Goal: Contribute content: Contribute content

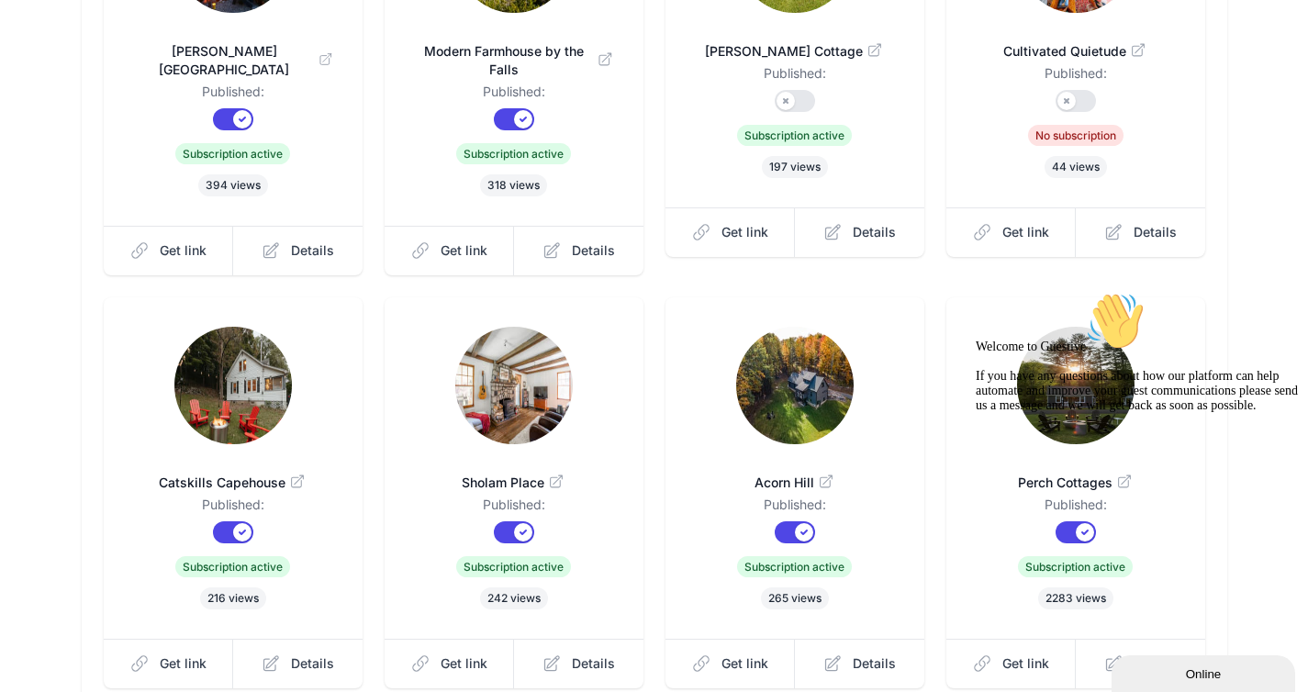
scroll to position [514, 0]
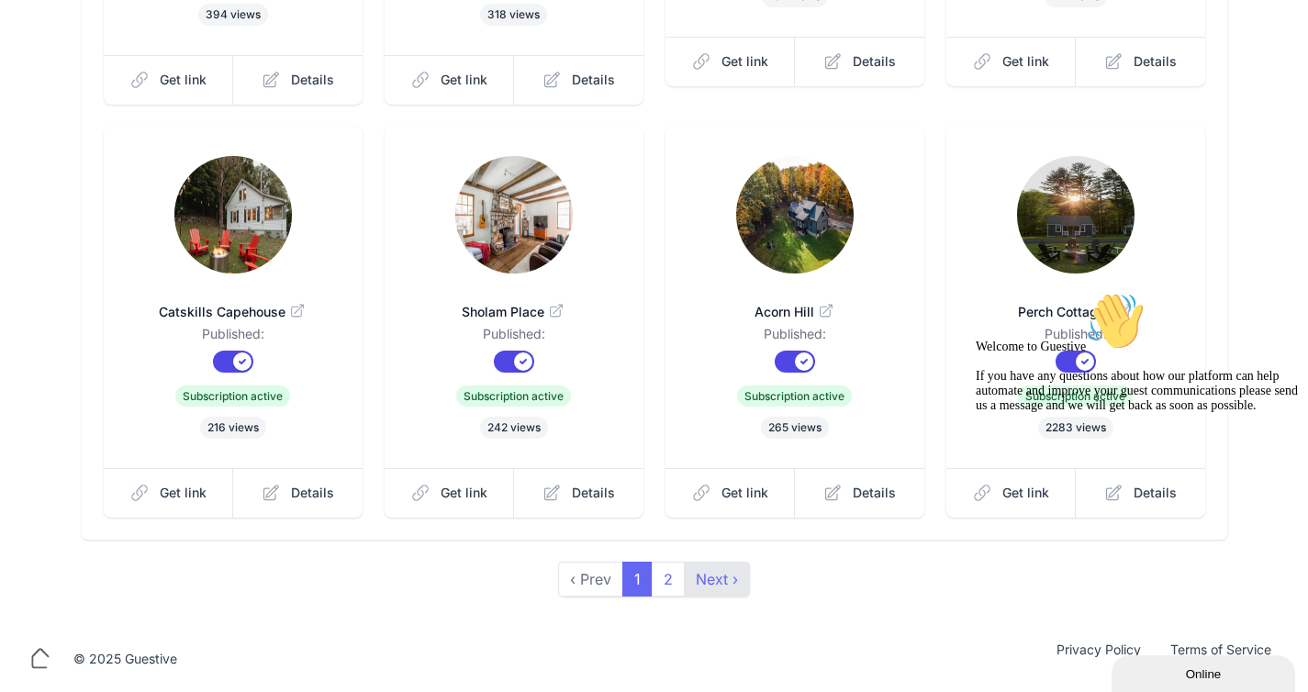
click at [722, 594] on link "Next ›" at bounding box center [717, 579] width 66 height 35
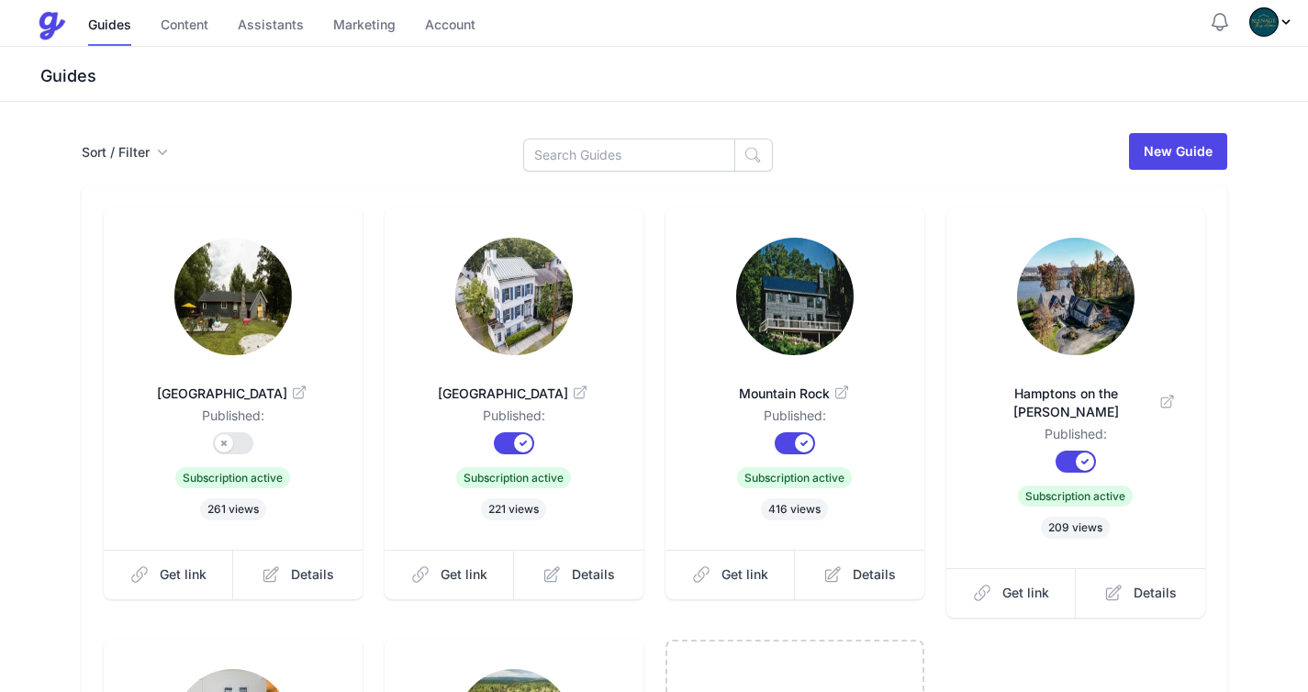
click at [806, 257] on img at bounding box center [795, 297] width 118 height 118
click at [162, 27] on link "Content" at bounding box center [185, 25] width 48 height 39
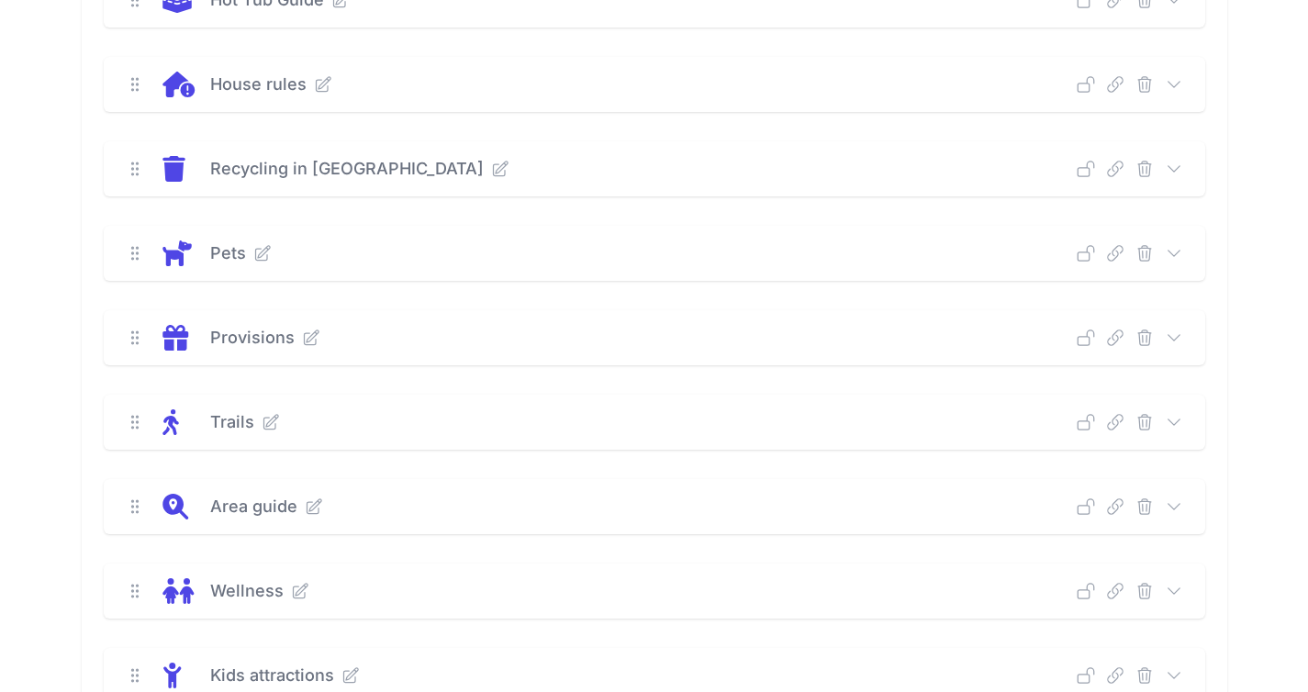
scroll to position [882, 0]
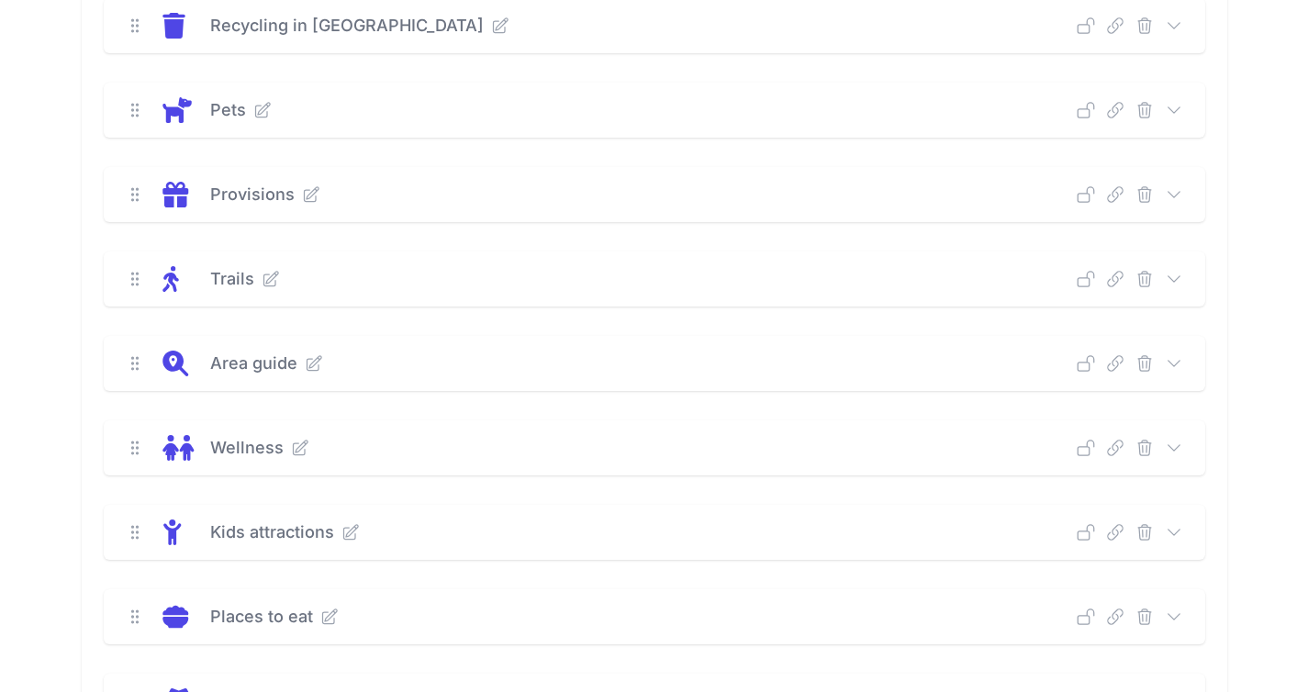
click at [1175, 363] on icon at bounding box center [1174, 363] width 12 height 6
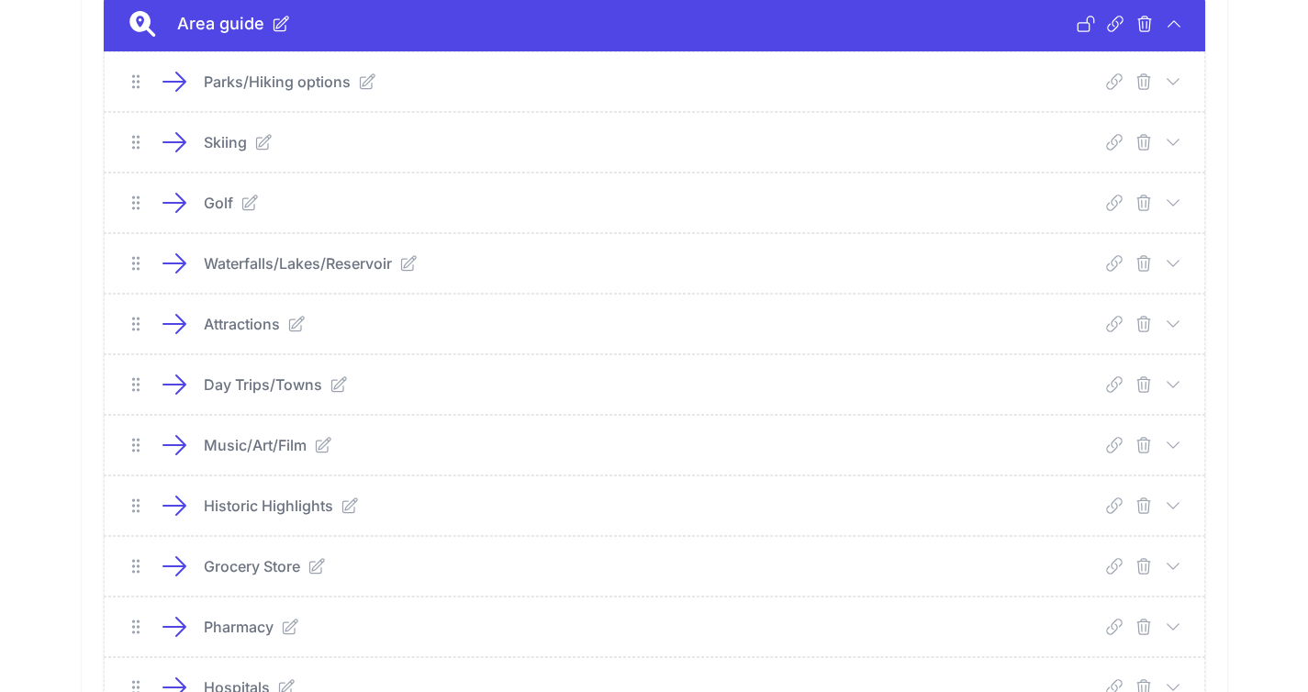
scroll to position [1225, 0]
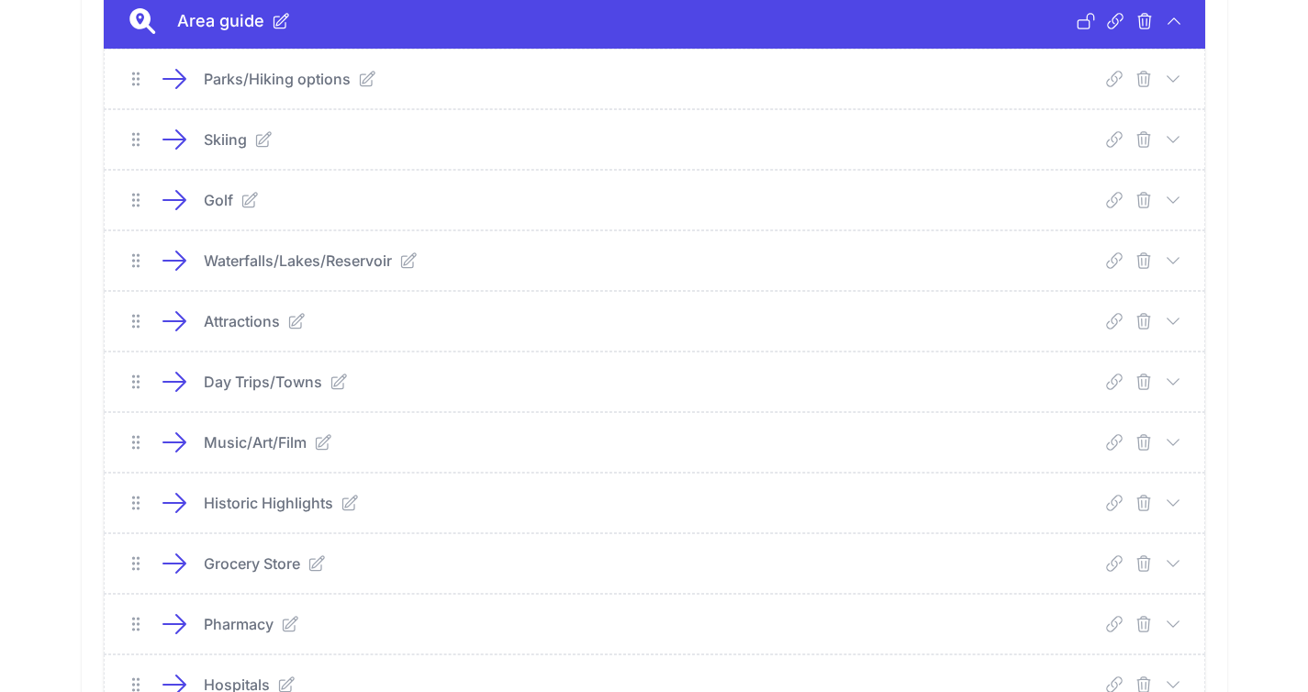
click at [1176, 561] on icon at bounding box center [1173, 563] width 12 height 6
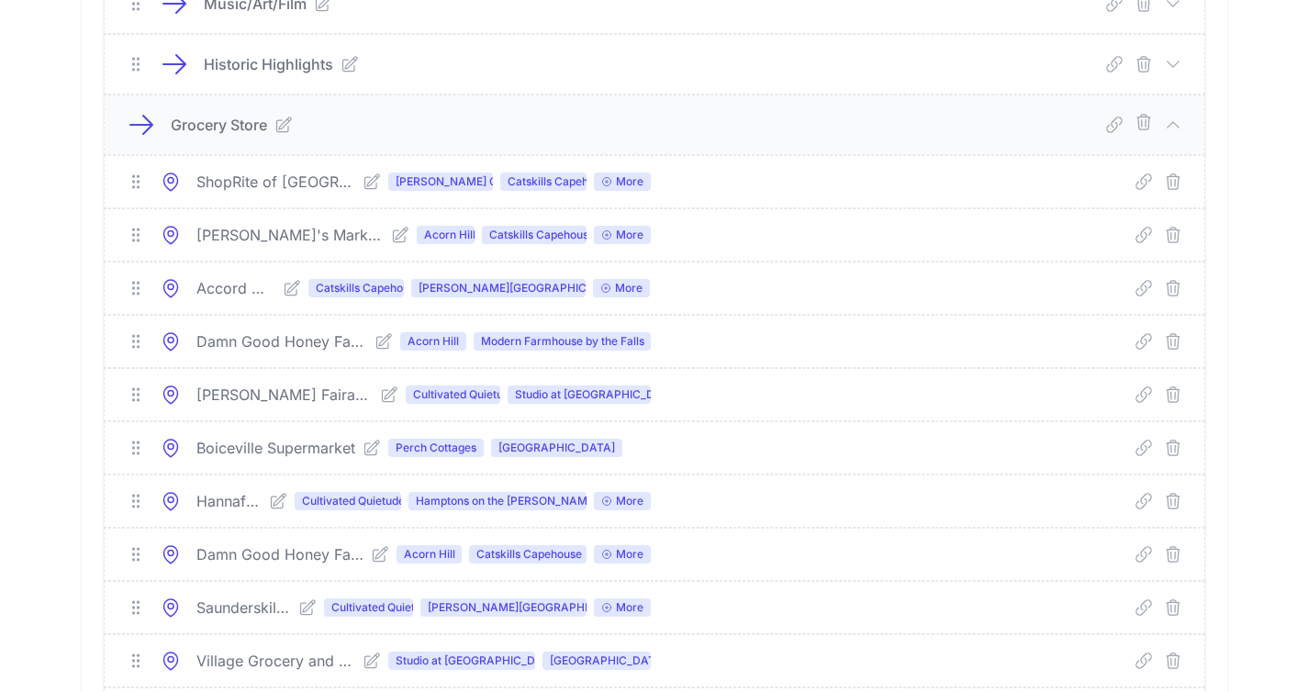
scroll to position [1635, 0]
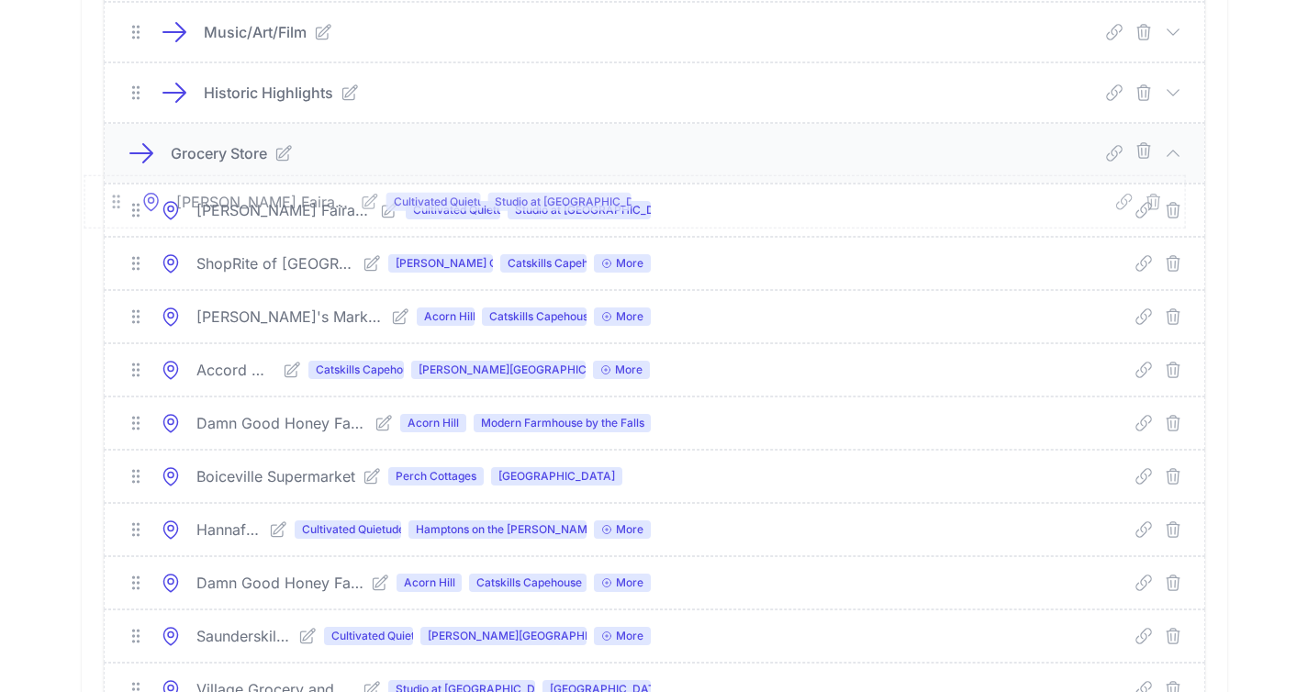
drag, startPoint x: 131, startPoint y: 426, endPoint x: 112, endPoint y: 205, distance: 222.1
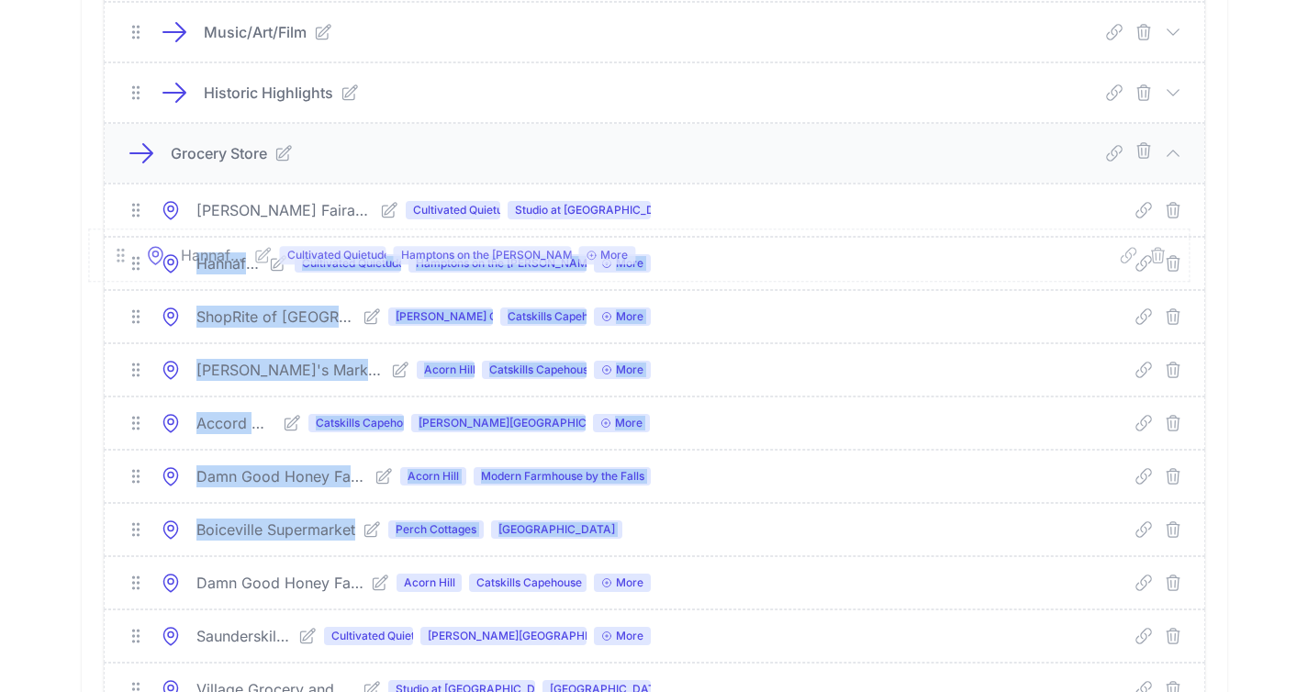
drag, startPoint x: 136, startPoint y: 522, endPoint x: 120, endPoint y: 248, distance: 274.9
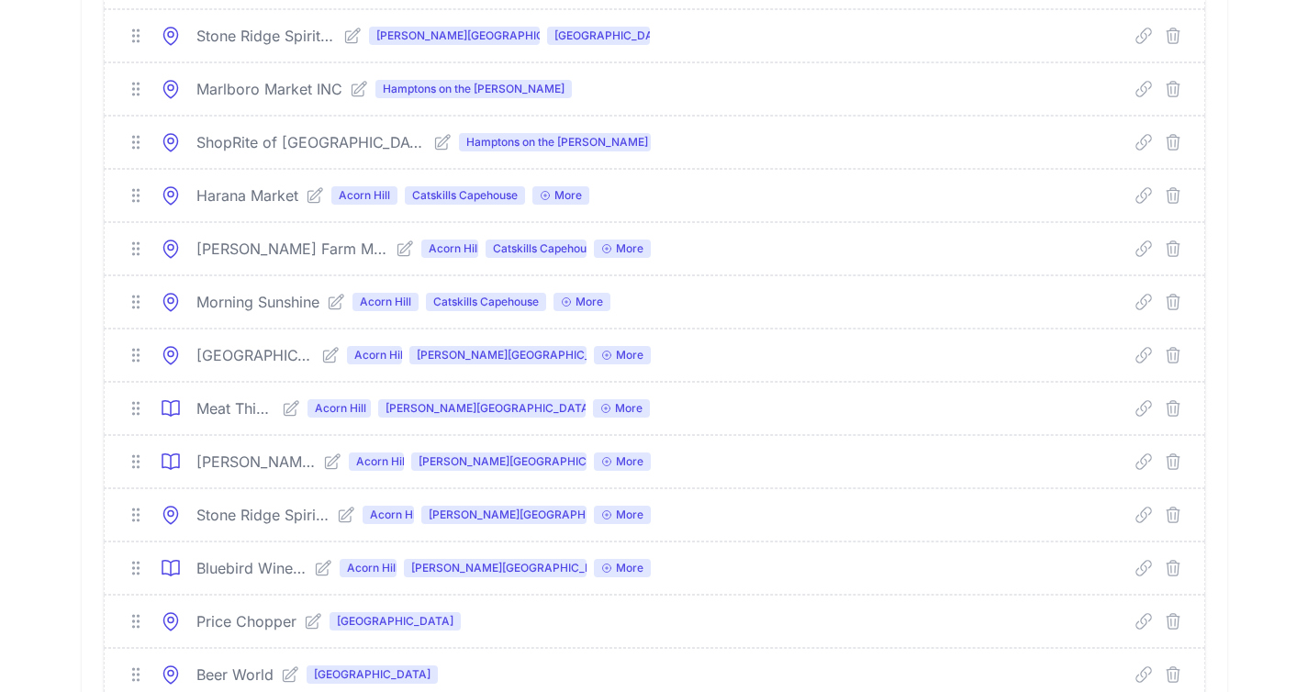
scroll to position [3439, 0]
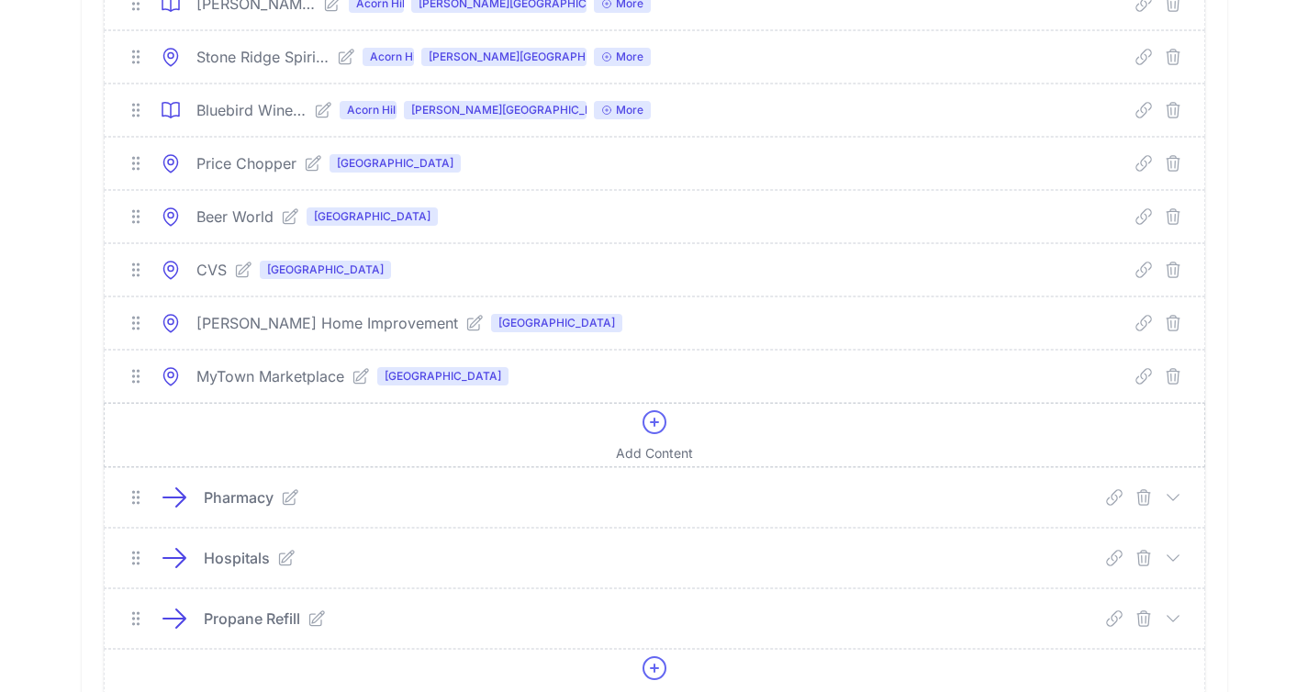
click at [645, 420] on icon at bounding box center [654, 422] width 29 height 29
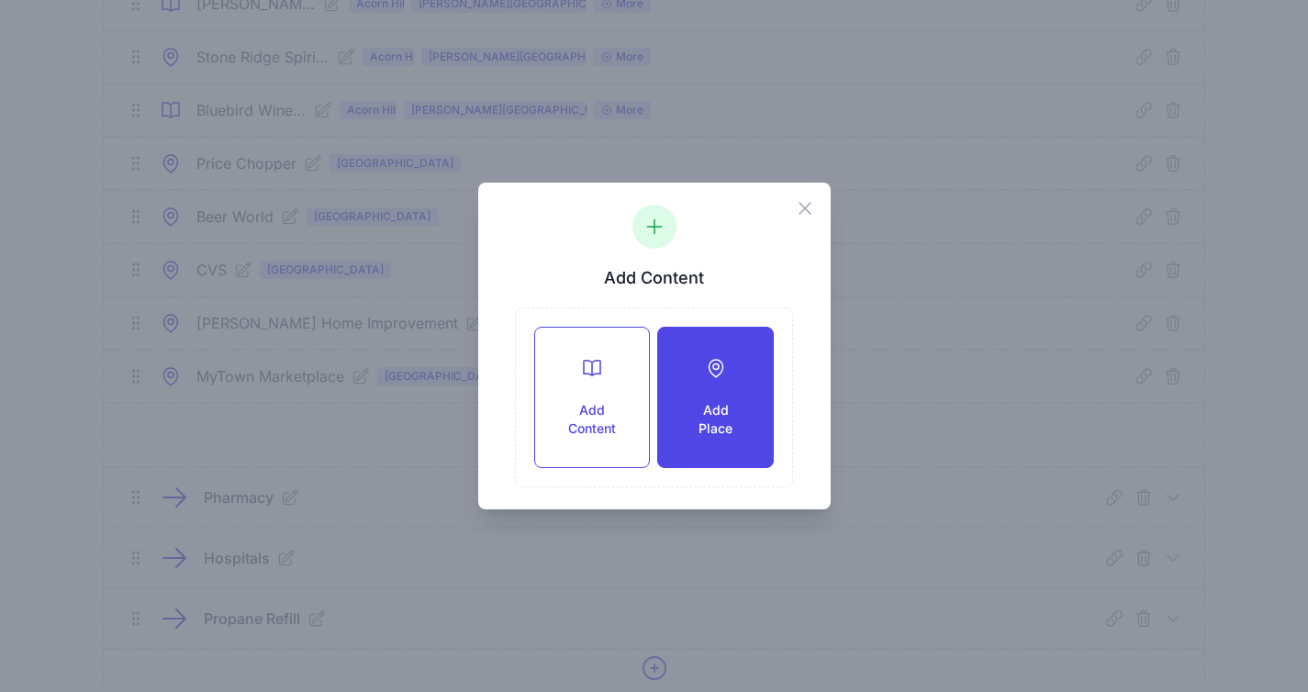
click at [692, 401] on h3 "Add Place" at bounding box center [715, 419] width 55 height 37
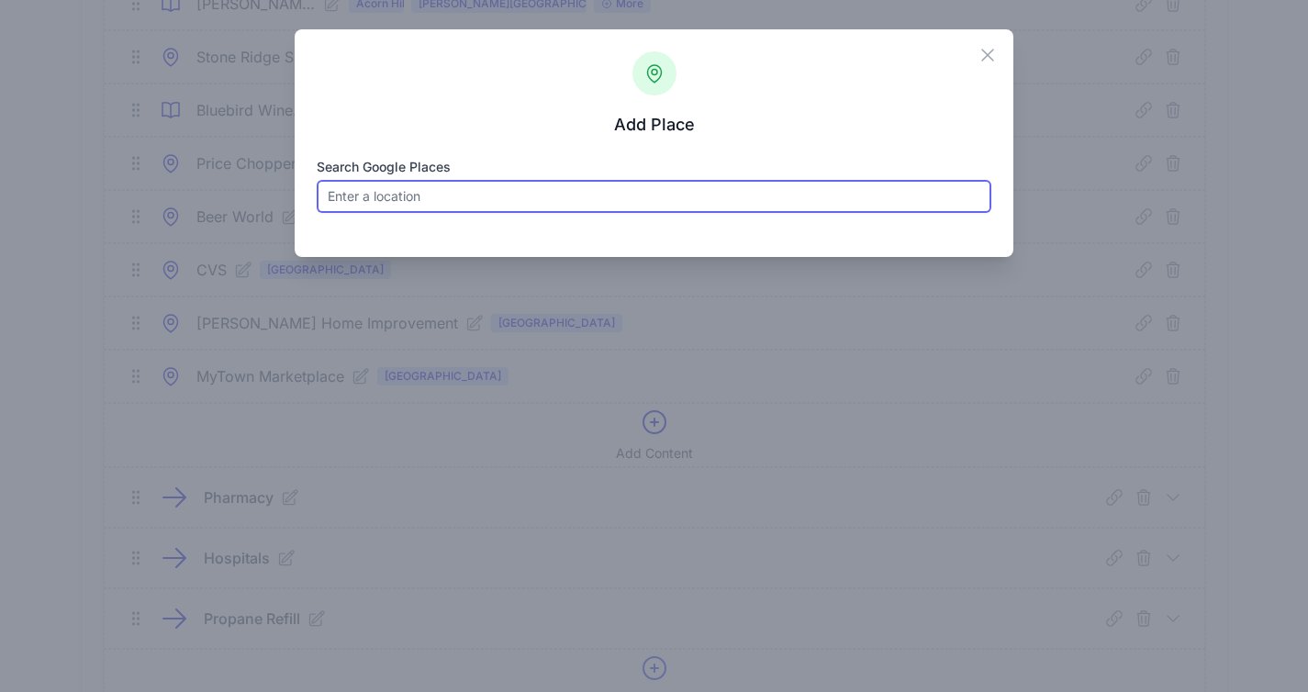
click at [450, 201] on input "Search Google Places" at bounding box center [655, 196] width 676 height 33
paste input "[PERSON_NAME]’s"
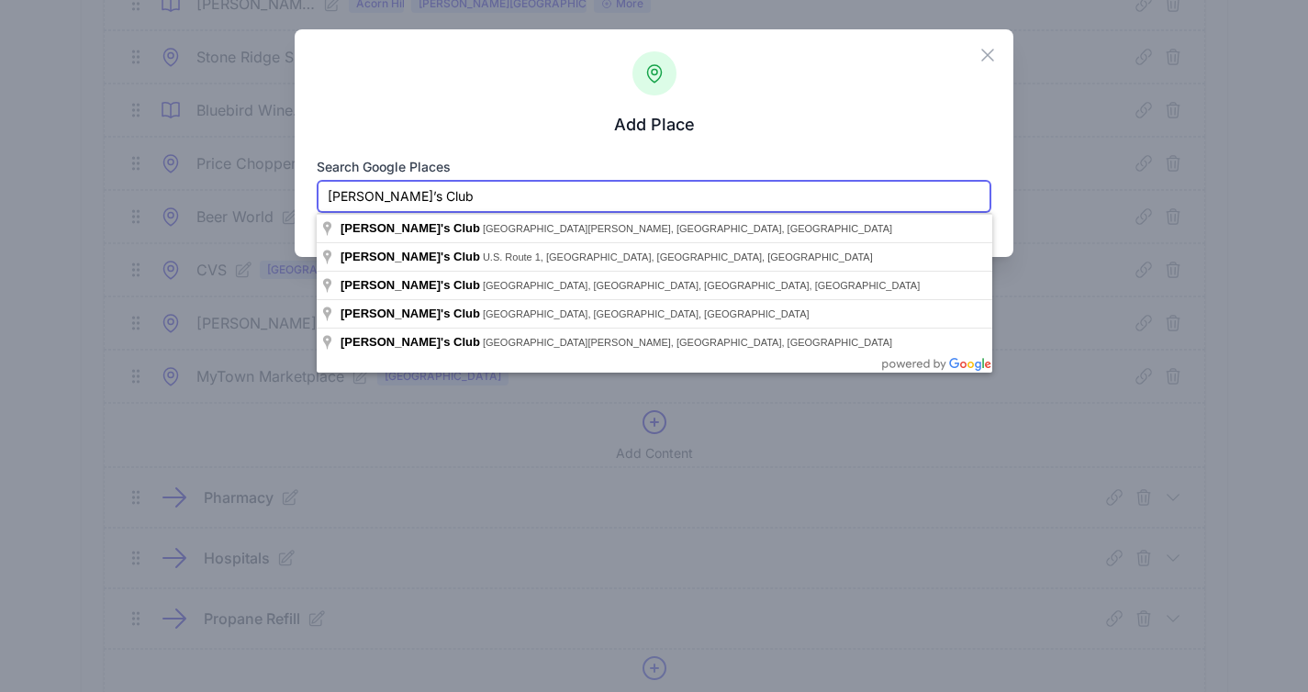
type input "[PERSON_NAME]’s Club"
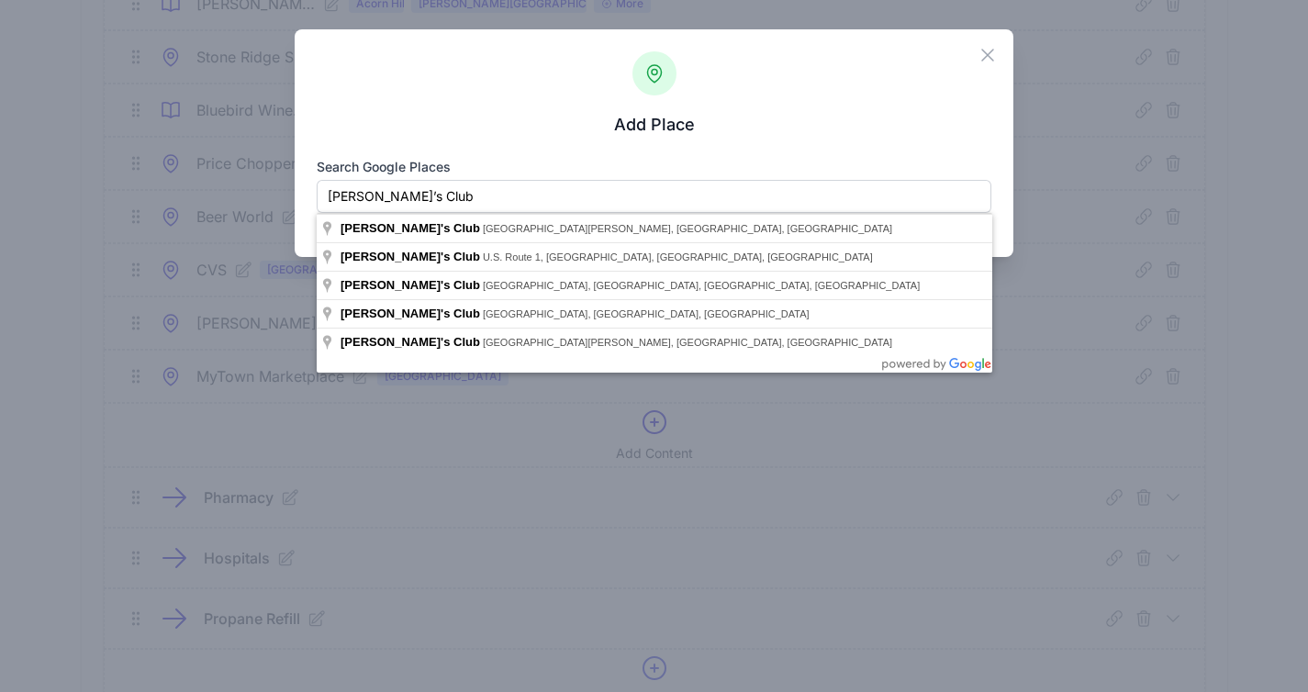
click at [1109, 248] on div "Close Add Place Search Google Places Sam’s Club Loading... Place name Place Typ…" at bounding box center [654, 346] width 1308 height 692
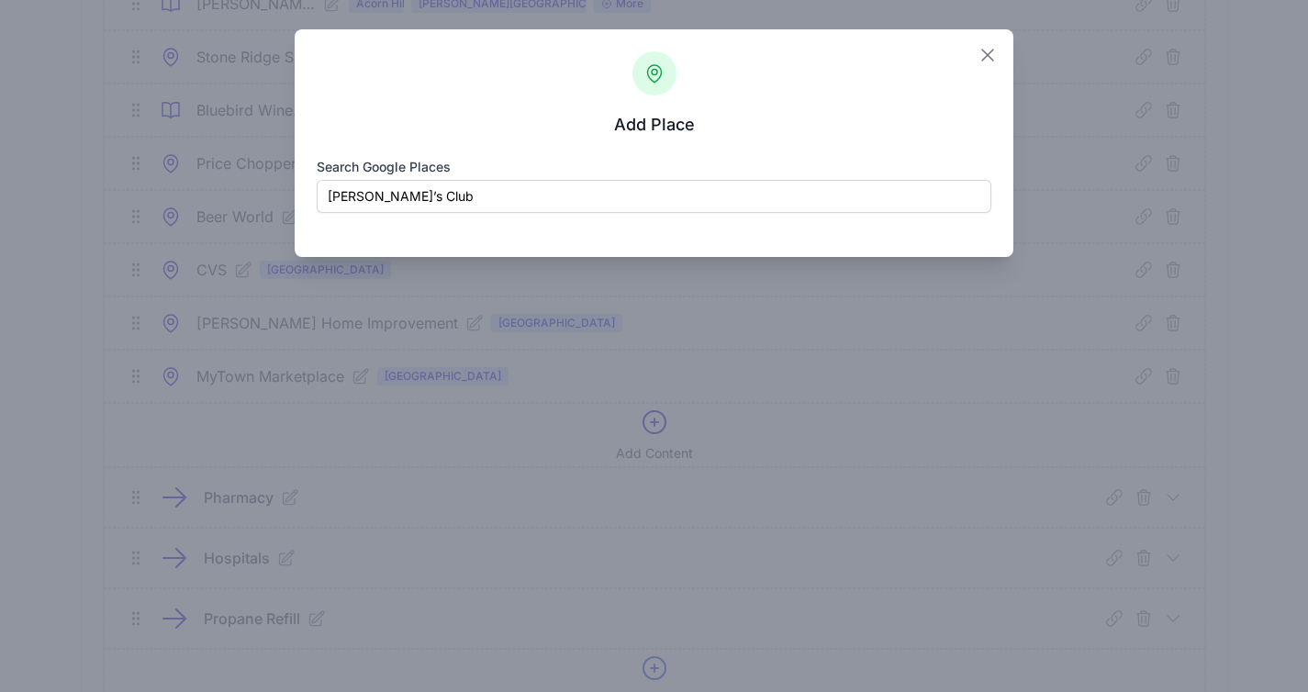
click at [984, 52] on icon "button" at bounding box center [988, 55] width 22 height 22
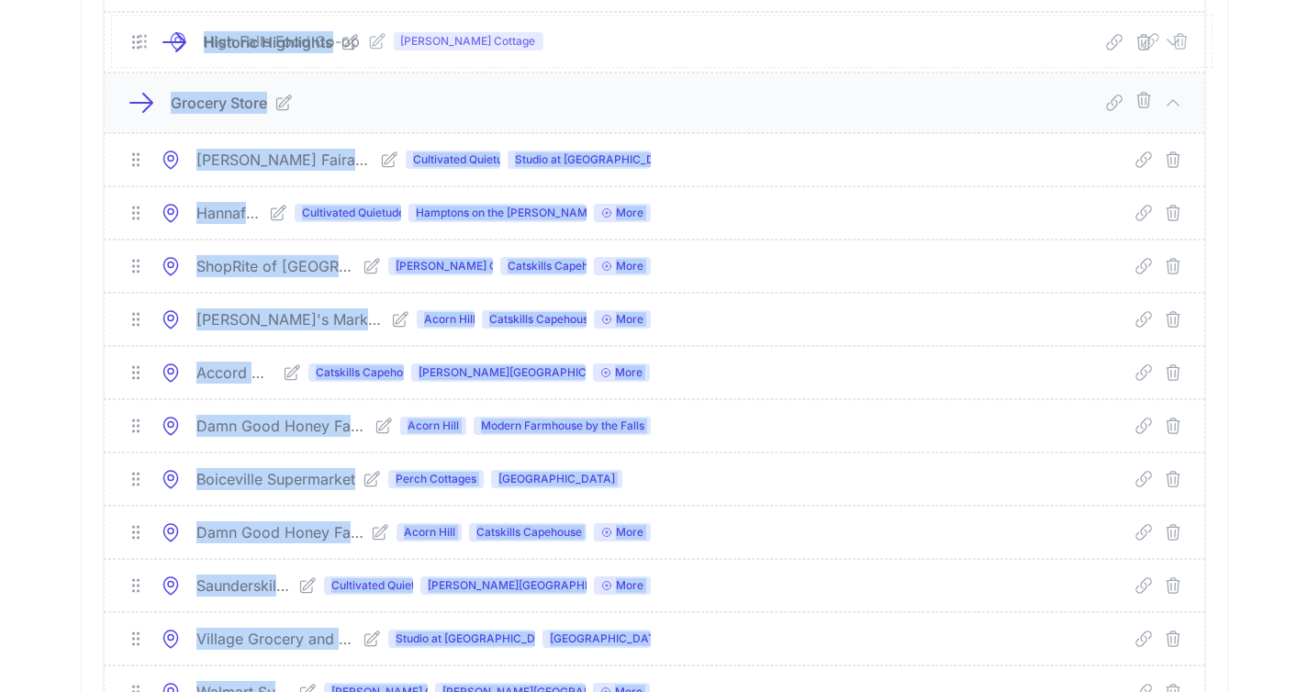
scroll to position [1683, 0]
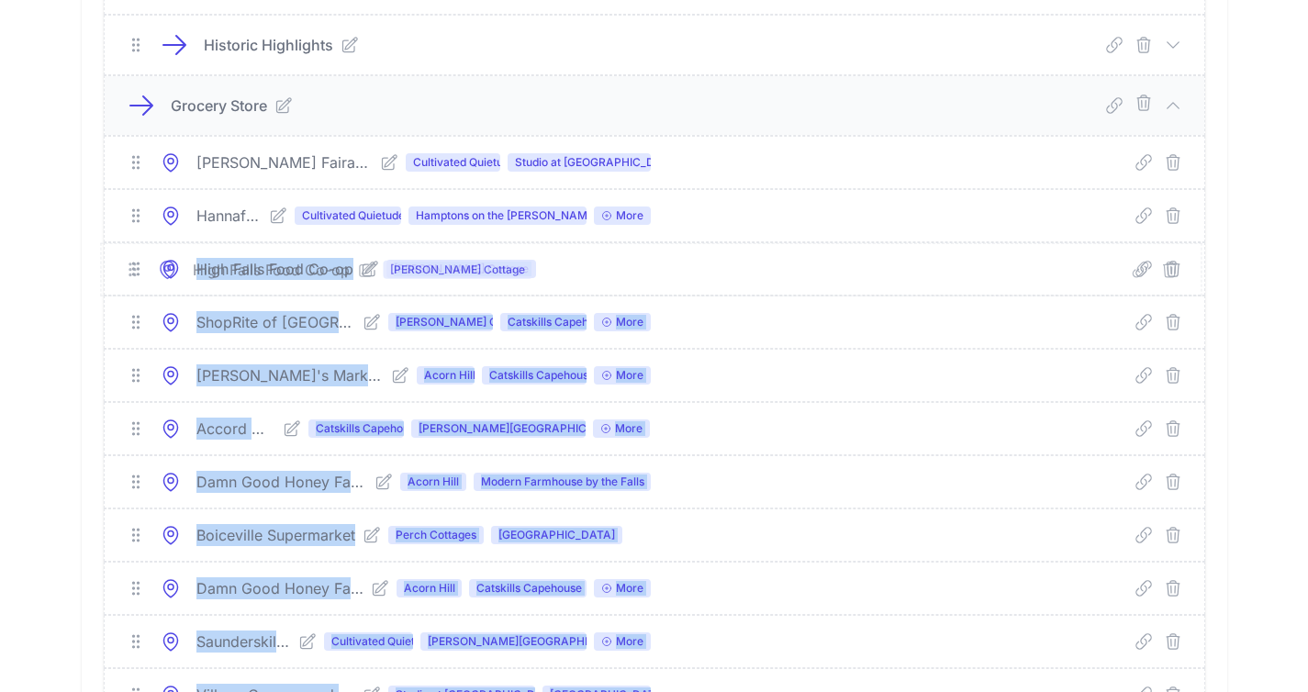
drag, startPoint x: 131, startPoint y: 503, endPoint x: 128, endPoint y: 269, distance: 234.1
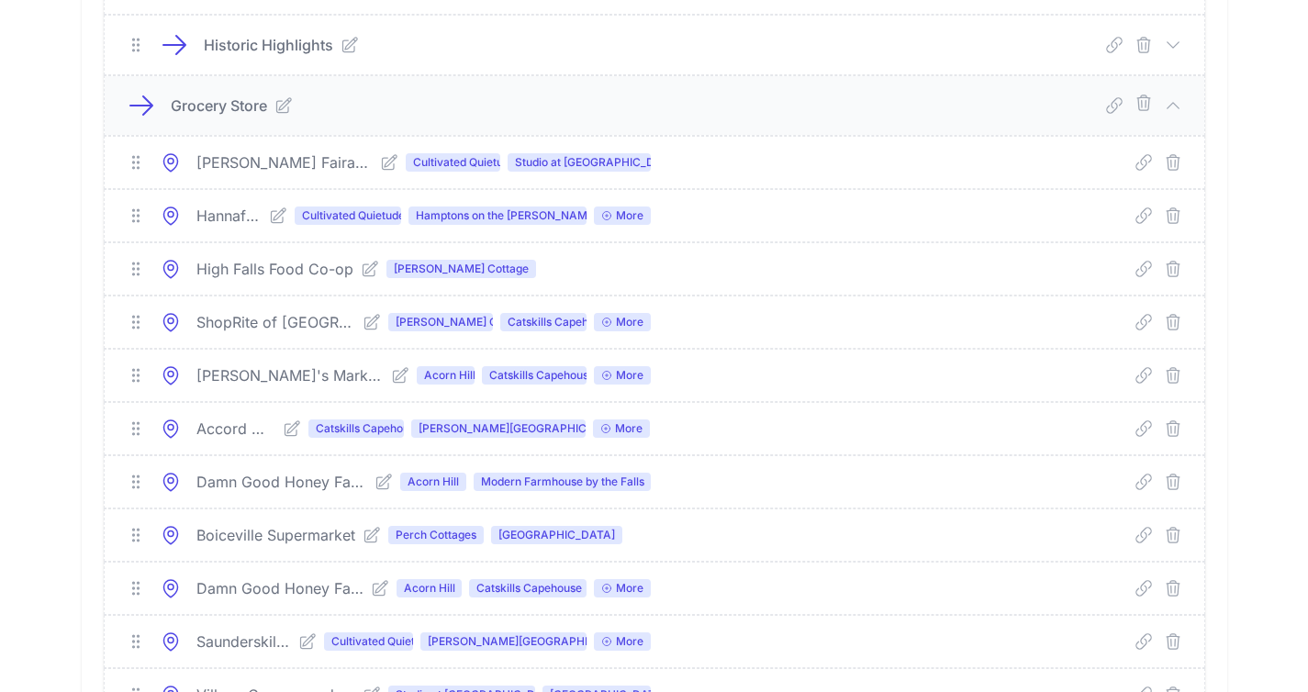
click at [422, 268] on span "[PERSON_NAME] Cottage" at bounding box center [461, 269] width 150 height 18
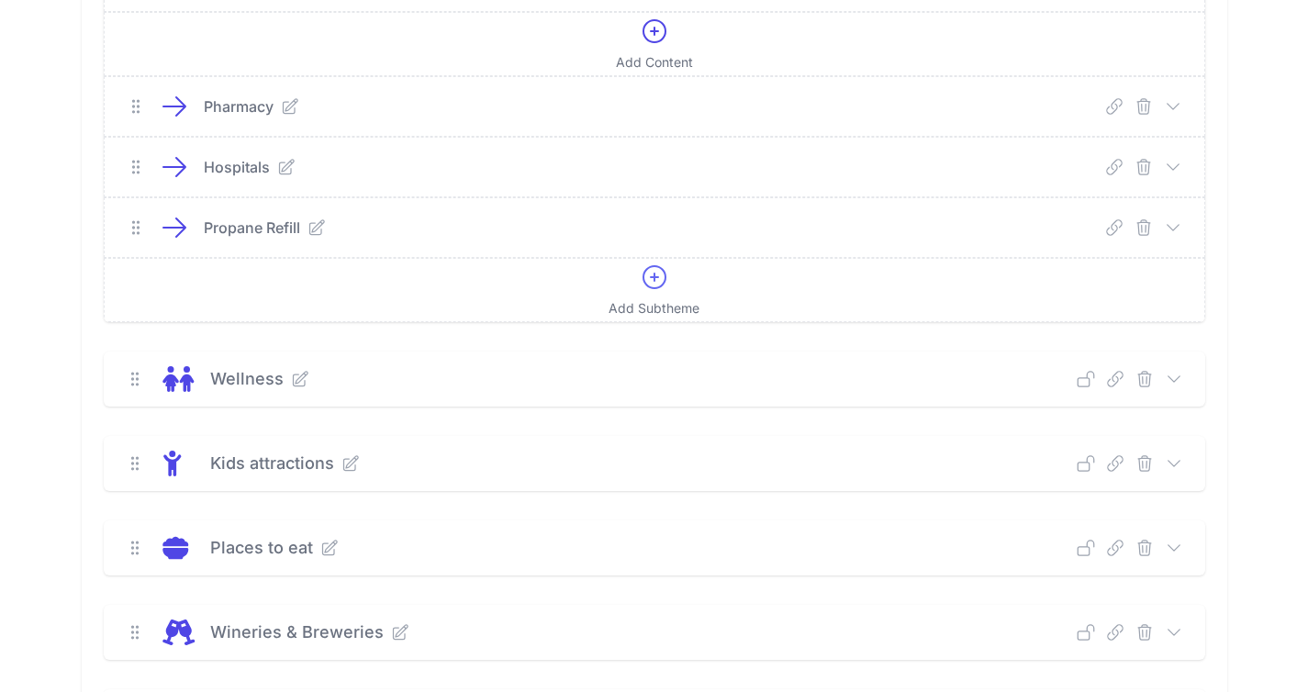
scroll to position [4168, 0]
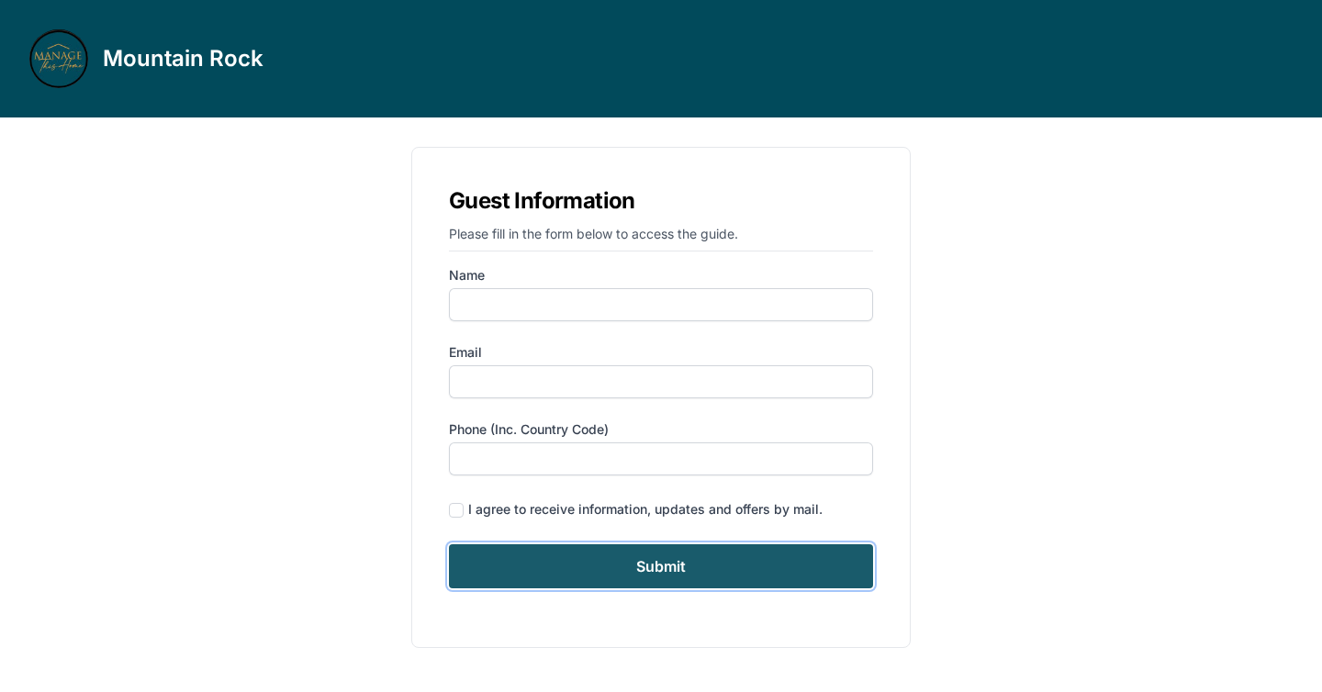
click at [653, 562] on input "Submit" at bounding box center [661, 566] width 424 height 44
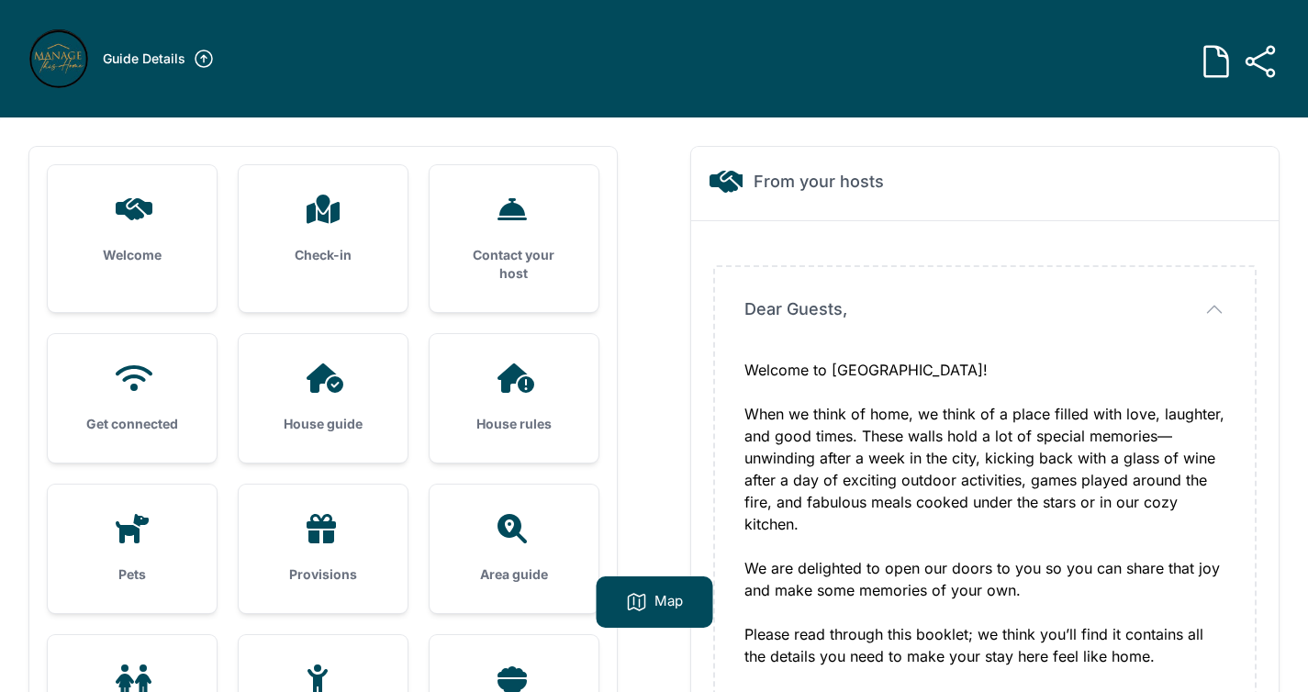
click at [352, 396] on div "House guide" at bounding box center [323, 398] width 169 height 129
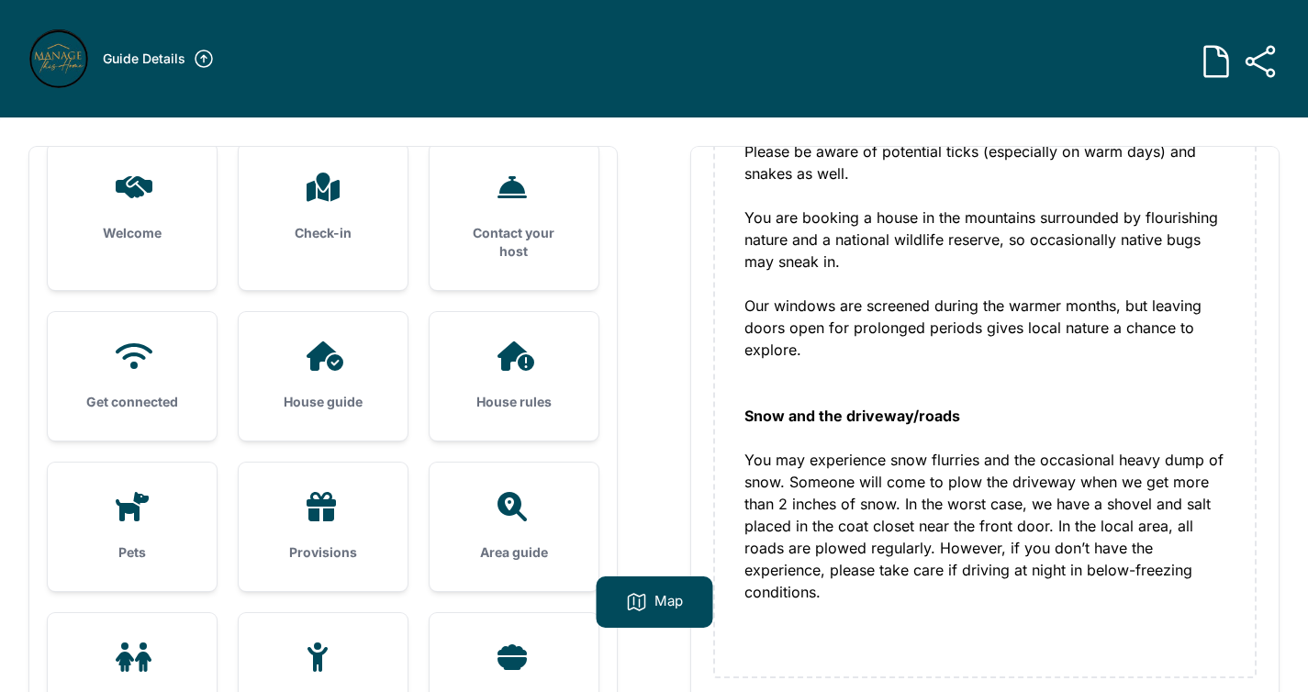
scroll to position [152, 0]
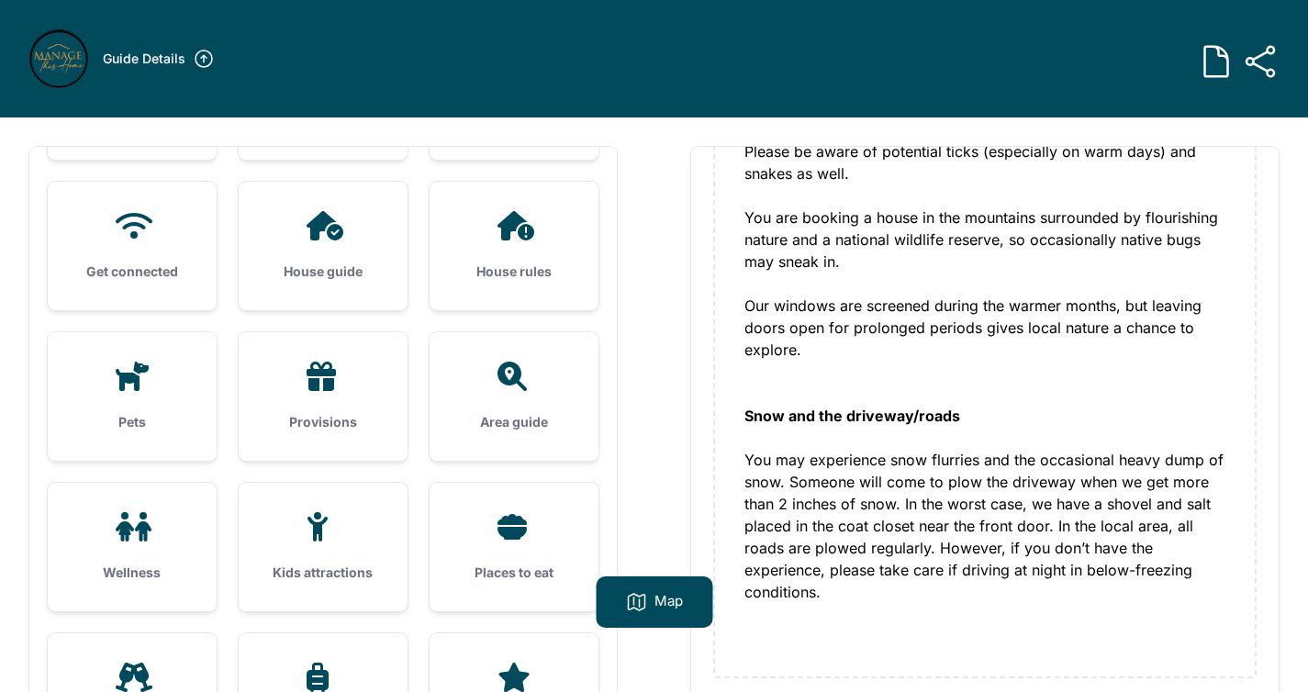
click at [489, 398] on div "Area guide" at bounding box center [514, 396] width 169 height 129
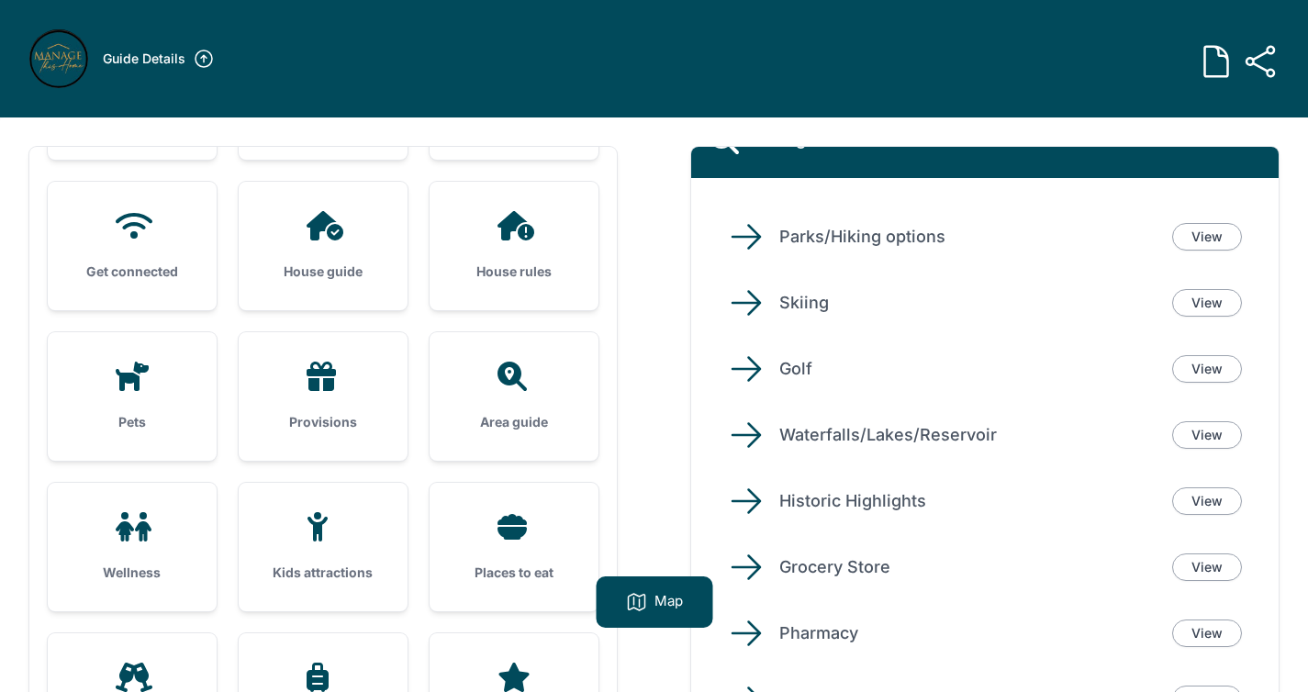
scroll to position [78, 0]
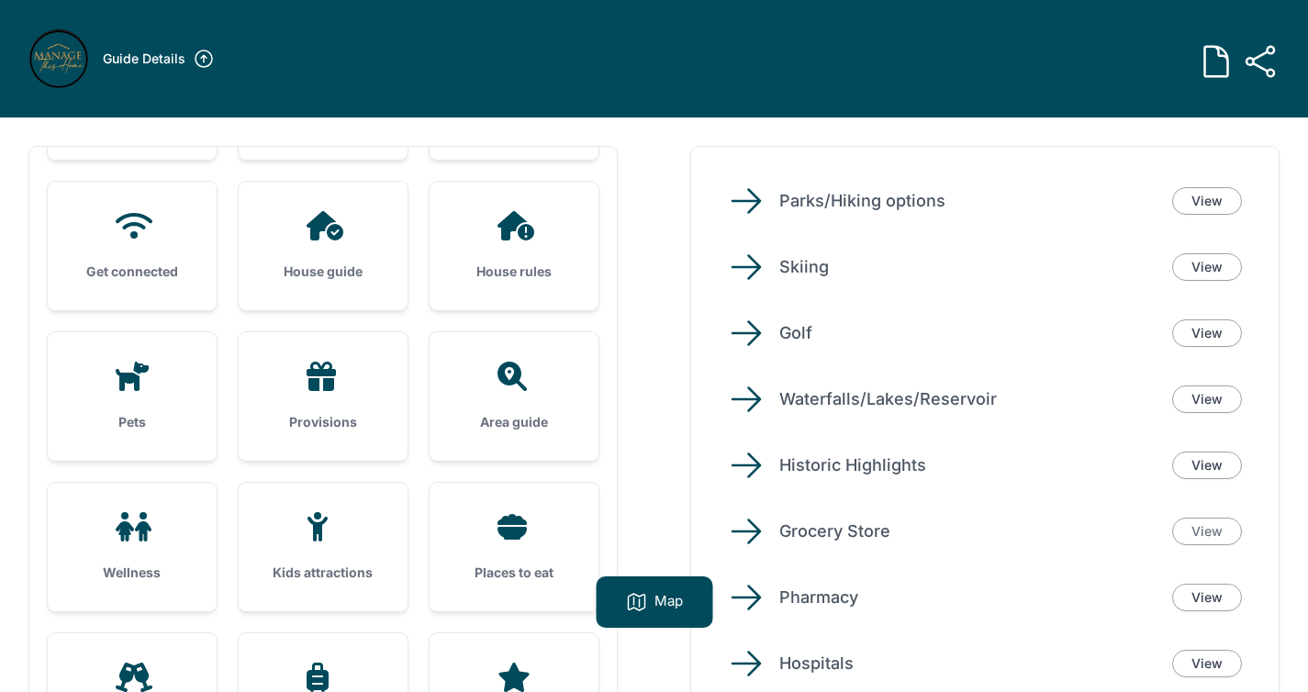
click at [1188, 524] on link "View" at bounding box center [1207, 532] width 70 height 28
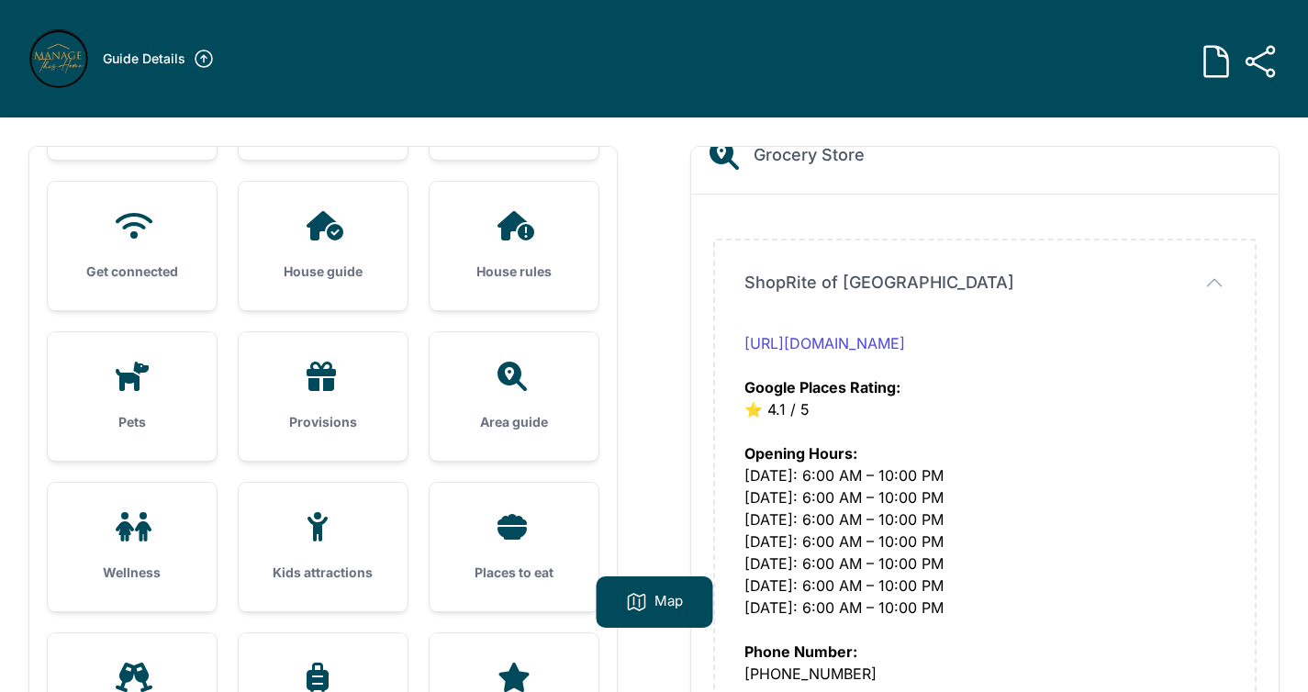
scroll to position [106, 0]
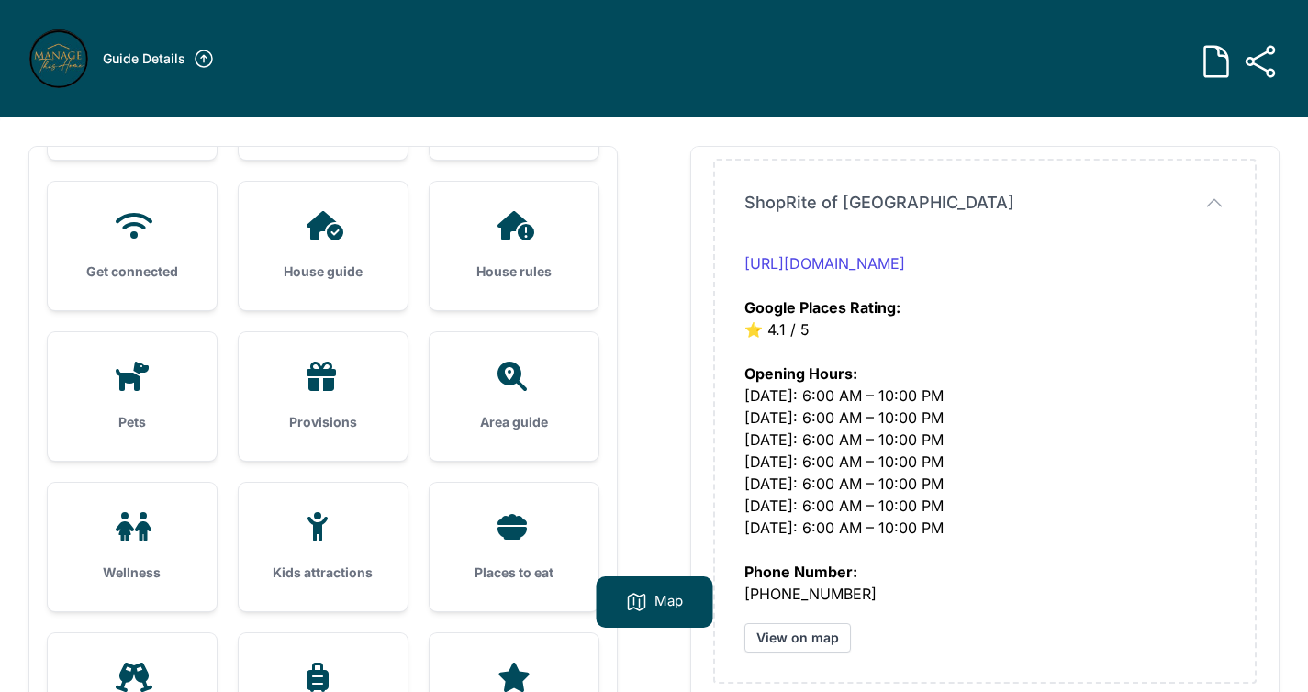
click at [856, 193] on span "ShopRite of [GEOGRAPHIC_DATA]" at bounding box center [879, 203] width 270 height 26
click at [0, 0] on span "ShopRite of [GEOGRAPHIC_DATA]" at bounding box center [0, 0] width 0 height 0
click at [856, 193] on span "ShopRite of [GEOGRAPHIC_DATA]" at bounding box center [879, 203] width 270 height 26
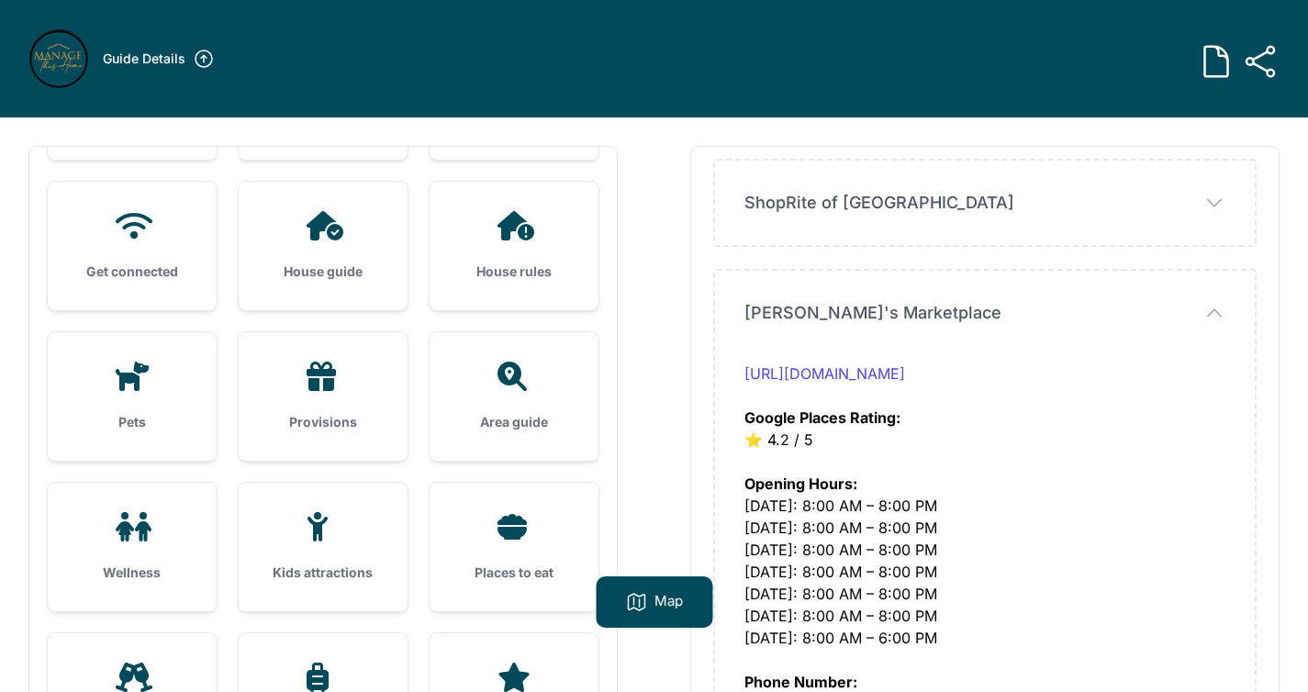
click at [993, 207] on button "ShopRite of [GEOGRAPHIC_DATA]" at bounding box center [984, 203] width 481 height 26
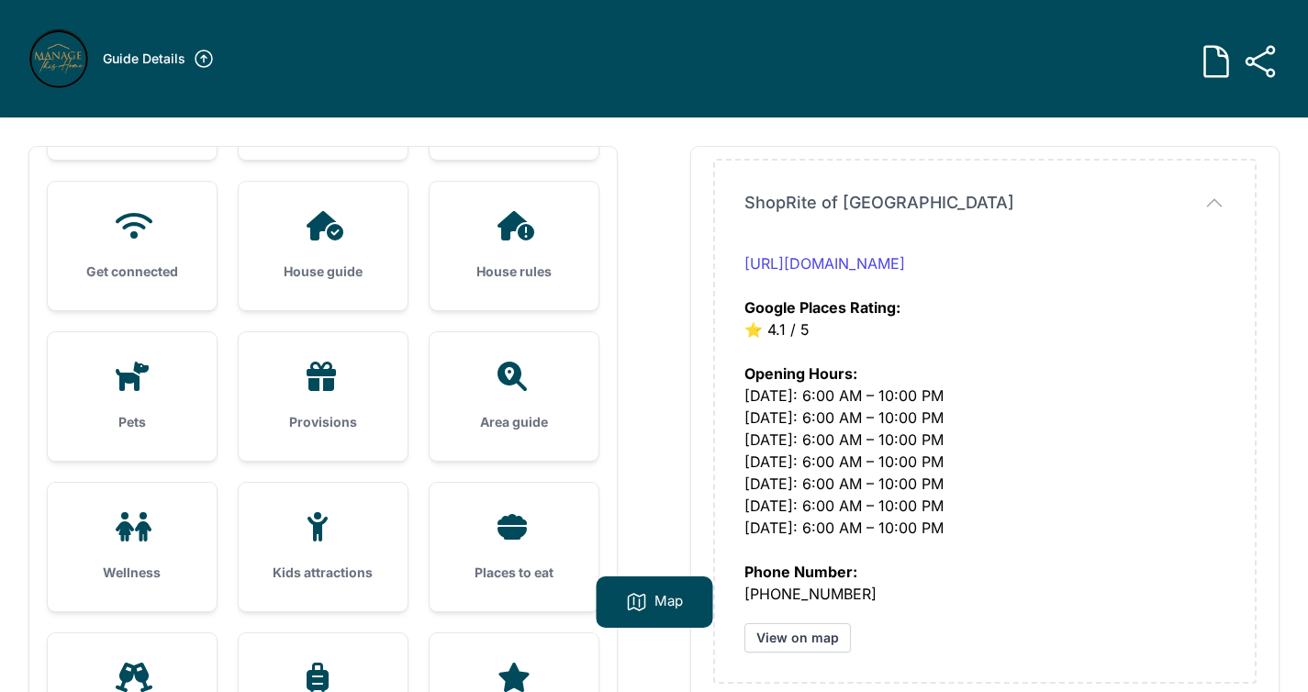
drag, startPoint x: 968, startPoint y: 208, endPoint x: 730, endPoint y: 198, distance: 238.9
click at [730, 198] on div "ShopRite of Ellenville ShopRite of Ellenville https://www.shoprite.com/ Google …" at bounding box center [985, 421] width 540 height 521
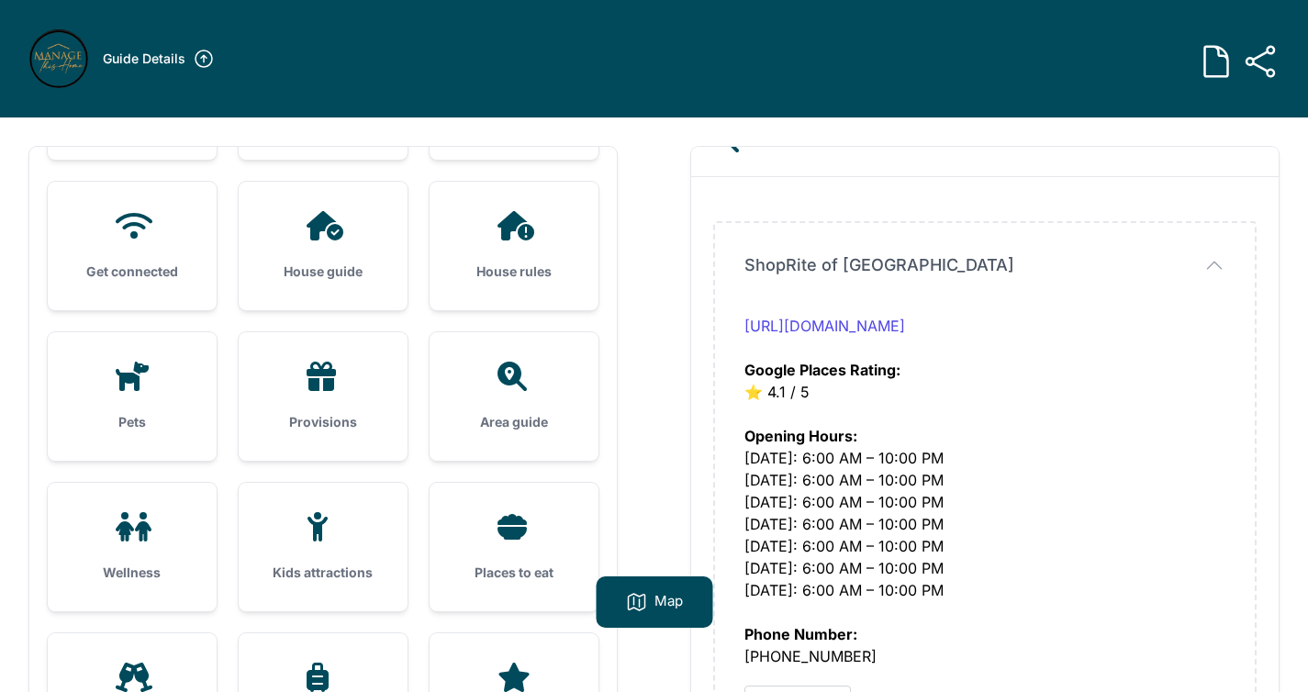
scroll to position [32, 0]
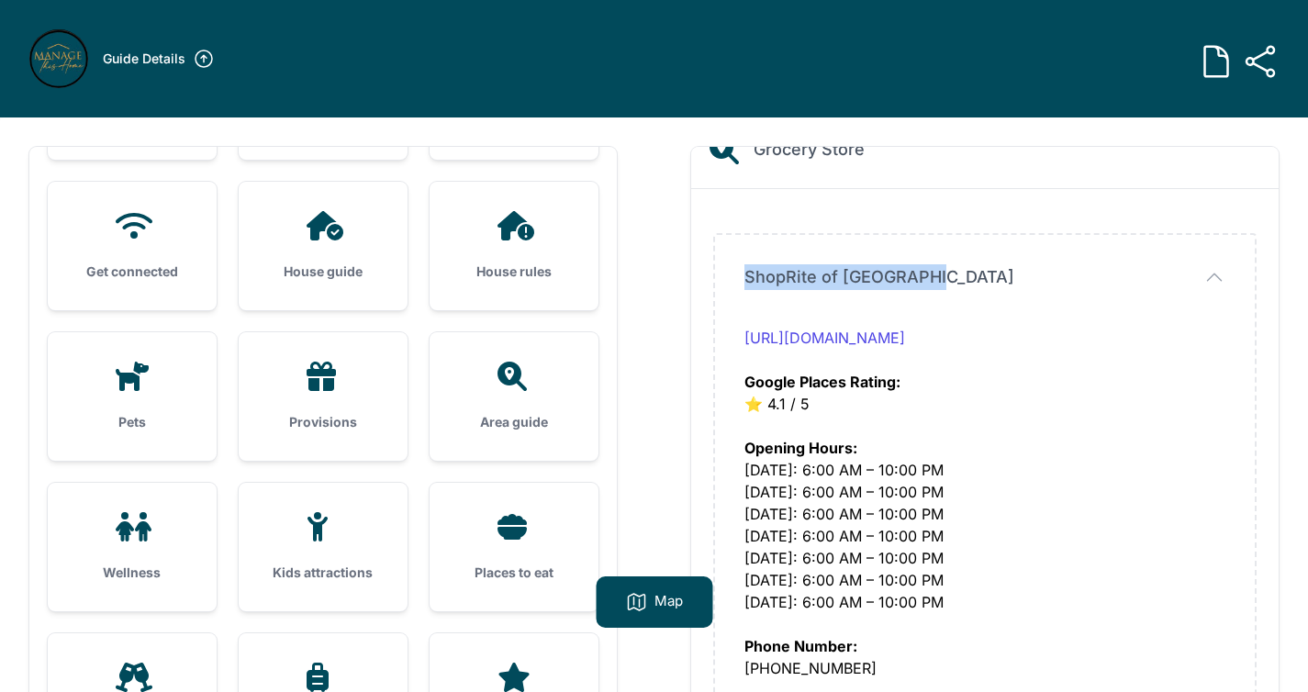
drag, startPoint x: 732, startPoint y: 274, endPoint x: 933, endPoint y: 284, distance: 201.3
click at [933, 284] on div "ShopRite of Ellenville ShopRite of Ellenville https://www.shoprite.com/ Google …" at bounding box center [985, 495] width 540 height 521
copy span "ShopRite of [GEOGRAPHIC_DATA]"
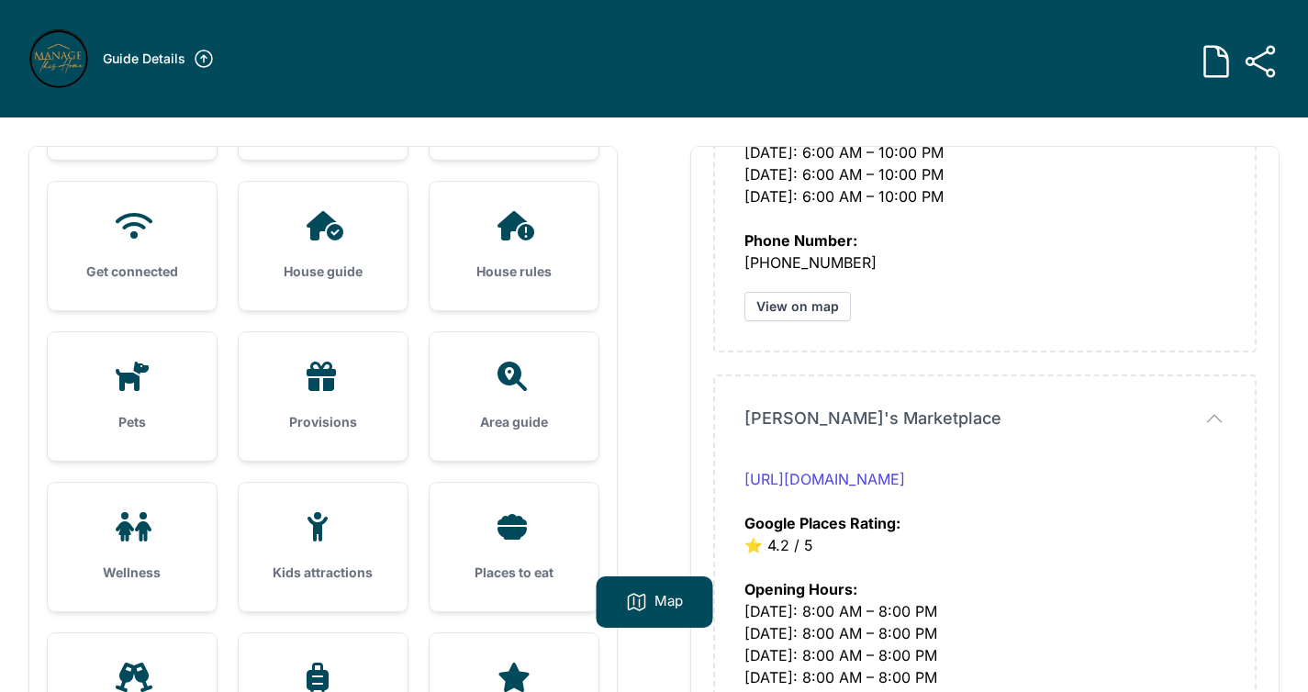
scroll to position [475, 0]
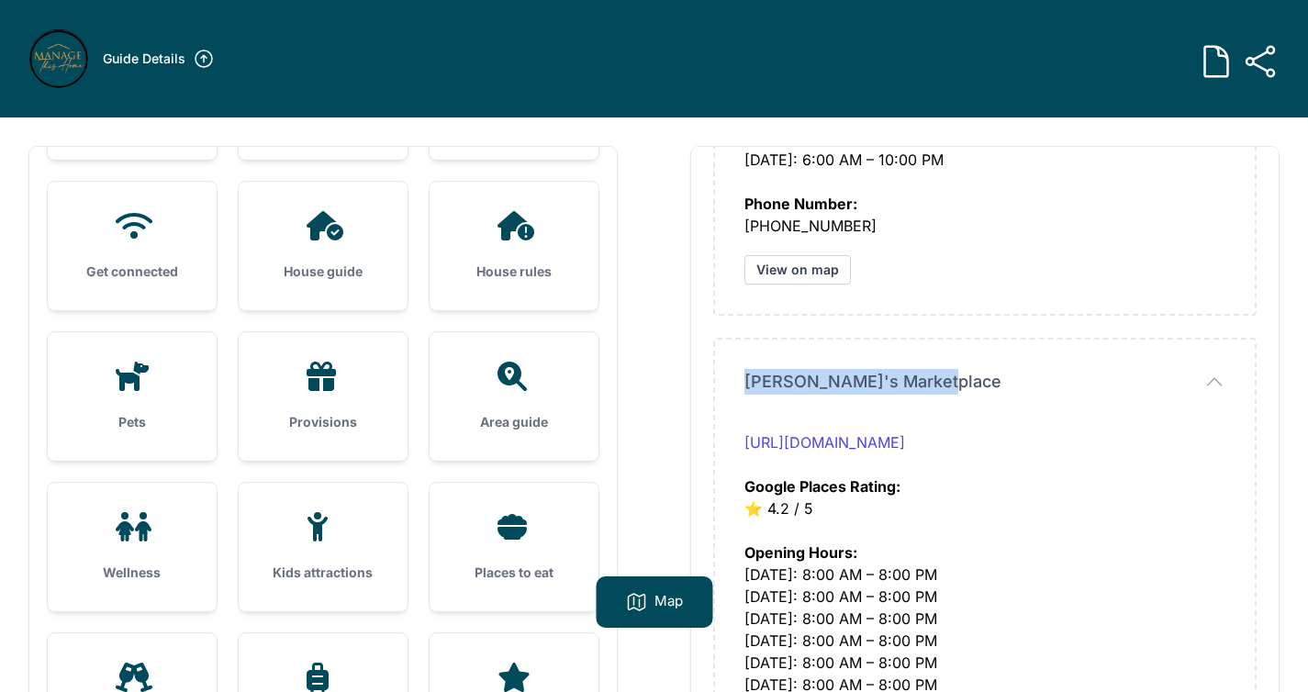
drag, startPoint x: 733, startPoint y: 387, endPoint x: 946, endPoint y: 390, distance: 213.0
click at [946, 390] on div "Emmanuel's Marketplace Emmanuel's Marketplace https://www.mytown-marketplace.co…" at bounding box center [985, 600] width 540 height 521
copy span "[PERSON_NAME]'s Marketplace"
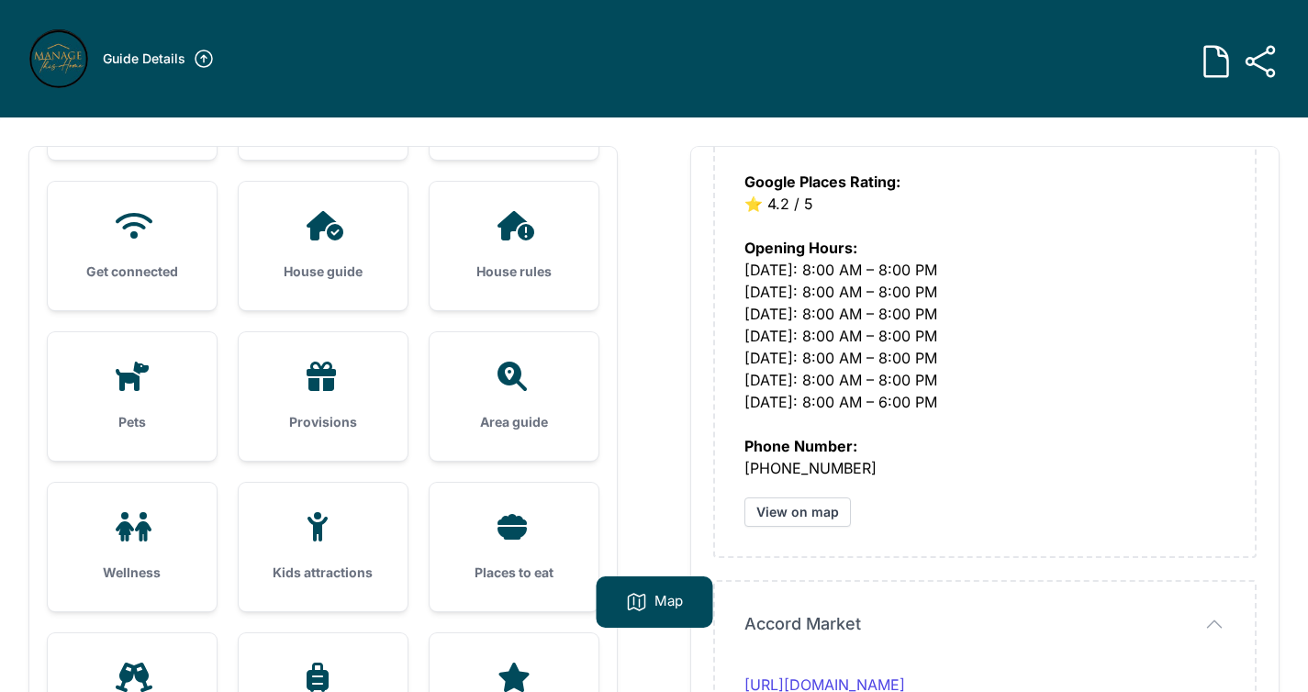
scroll to position [1052, 0]
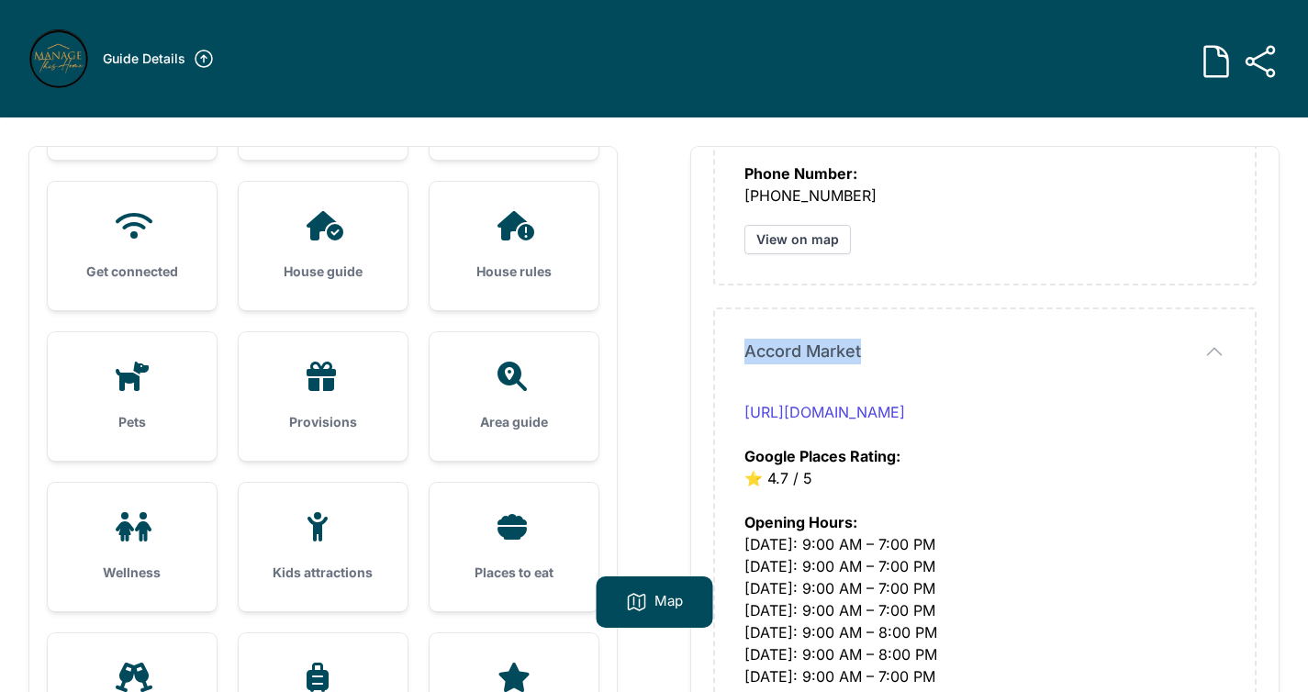
drag, startPoint x: 733, startPoint y: 351, endPoint x: 918, endPoint y: 353, distance: 185.5
click at [918, 353] on div "Accord Market Accord Market http://www.accordmkt.com/ Google Places Rating: ⭐️ …" at bounding box center [985, 658] width 540 height 698
copy span "Accord Market"
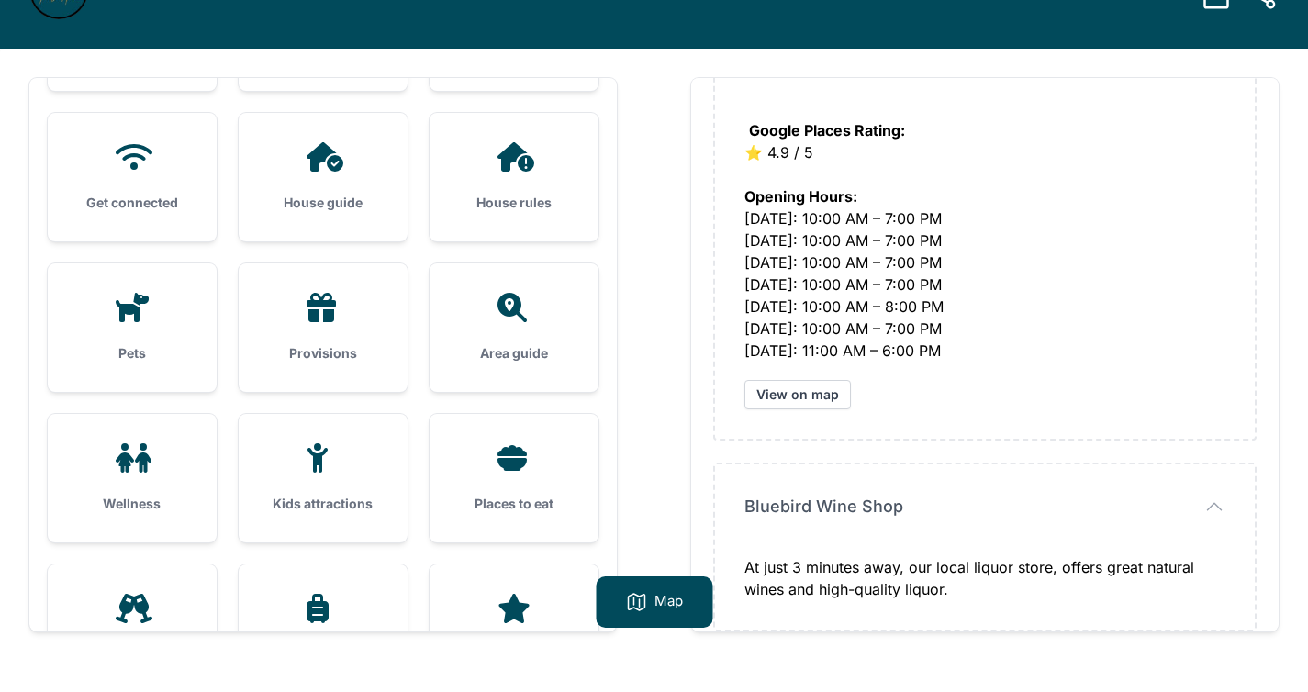
scroll to position [118, 0]
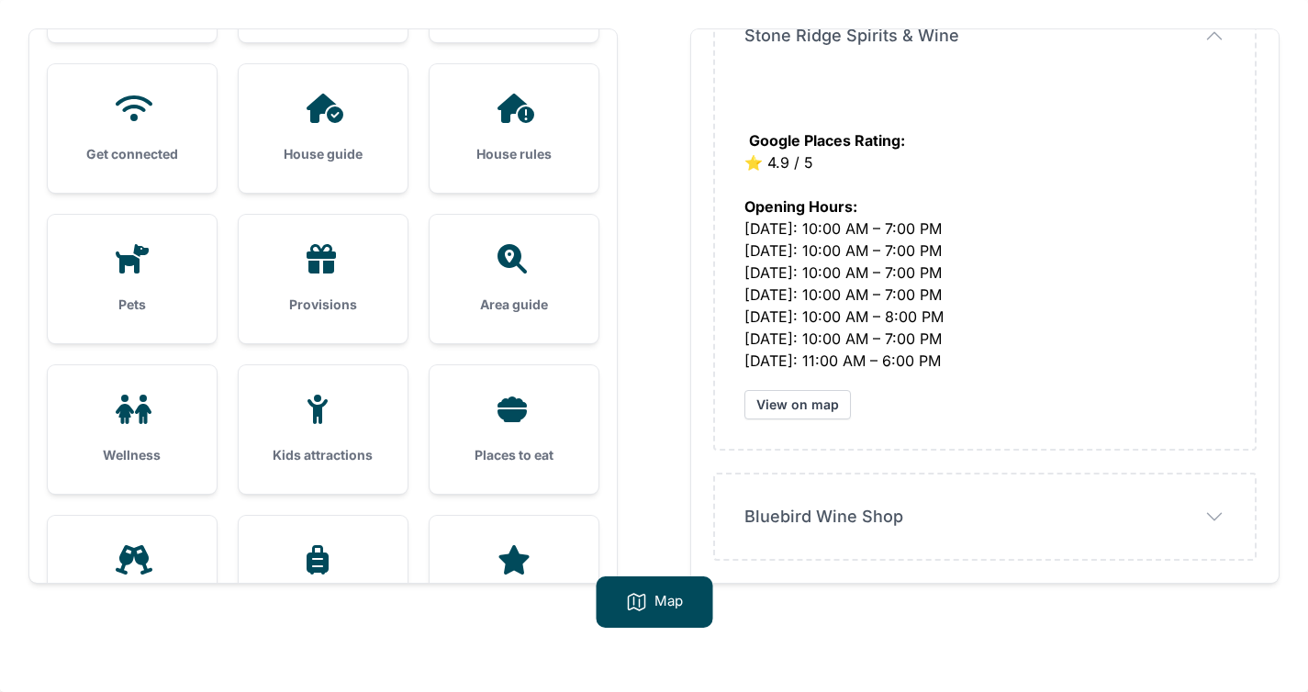
scroll to position [7302, 0]
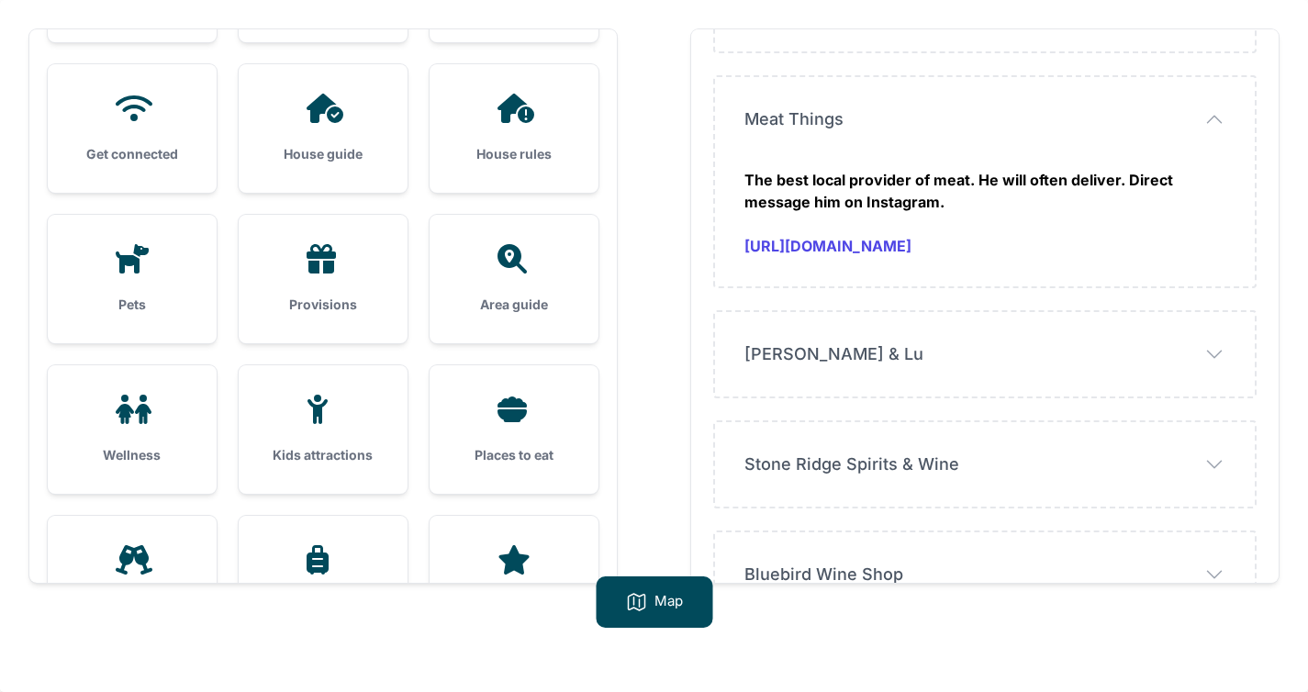
scroll to position [6664, 0]
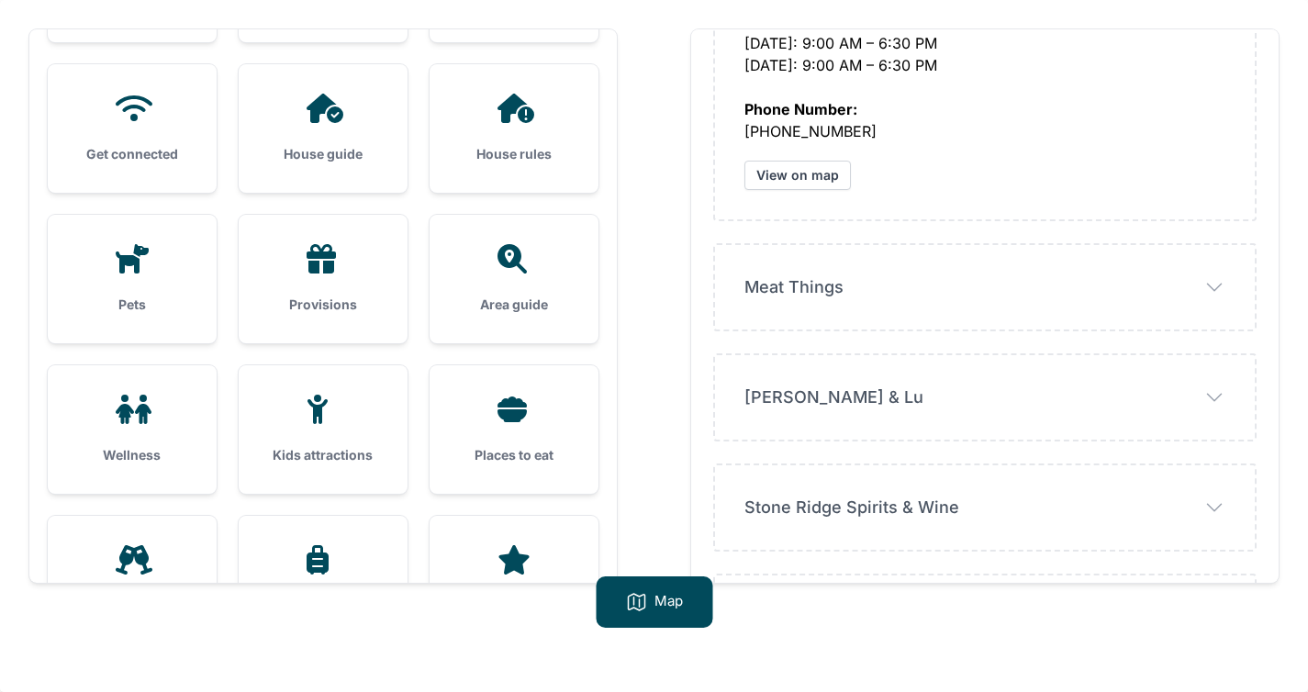
scroll to position [6300, 0]
